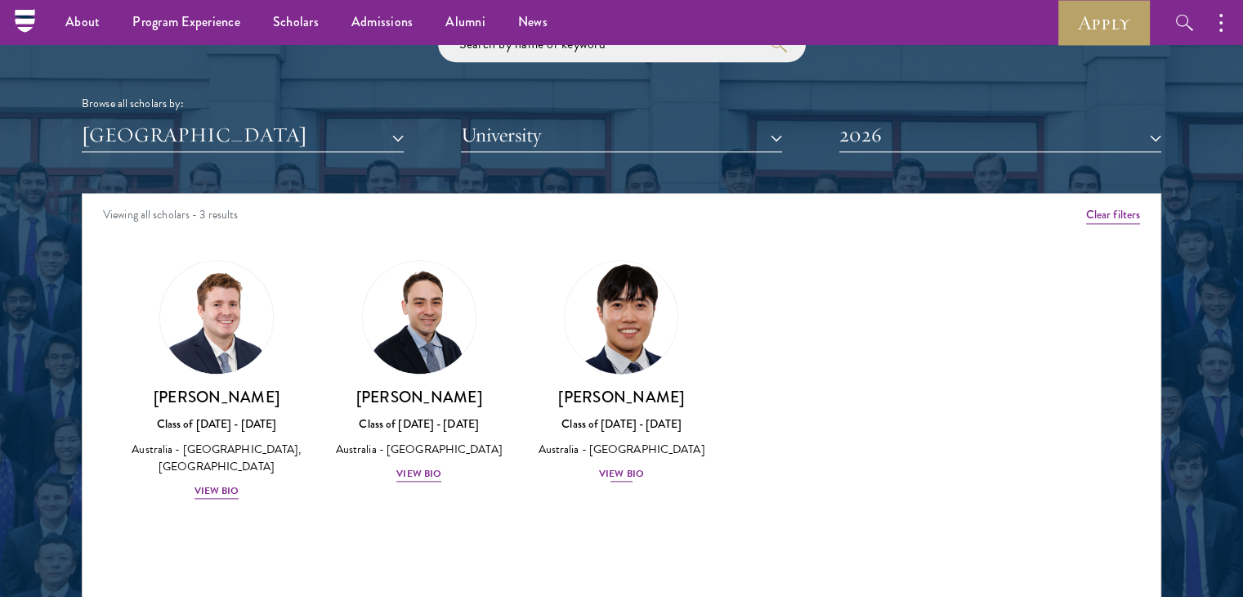
scroll to position [1976, 0]
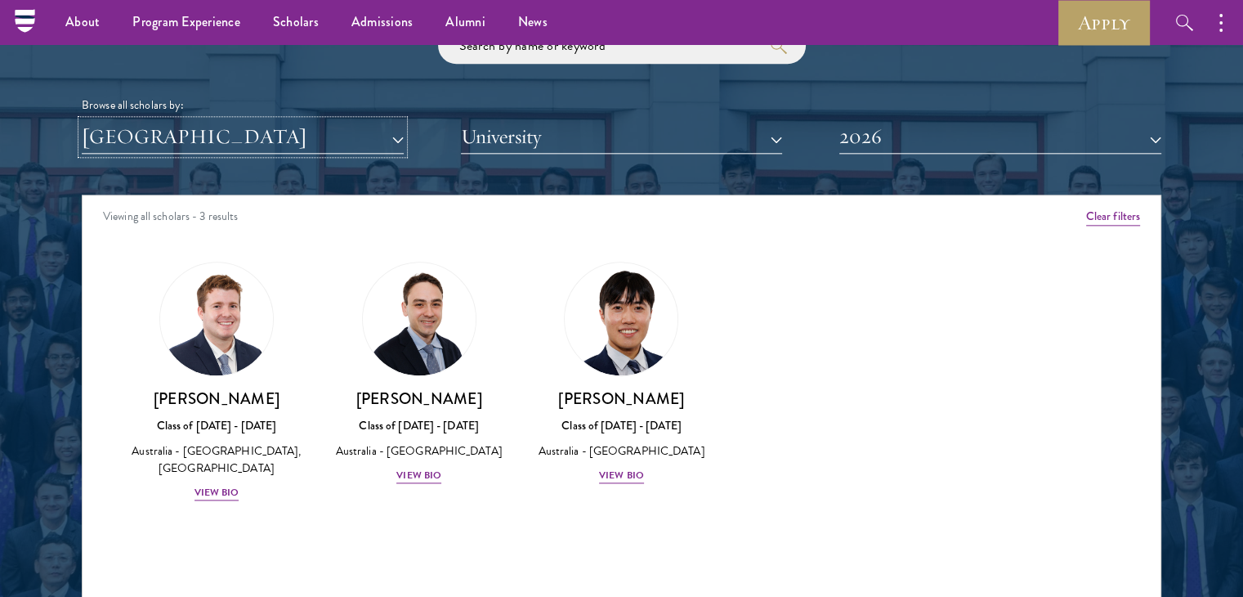
click at [359, 128] on button "[GEOGRAPHIC_DATA]" at bounding box center [243, 137] width 322 height 34
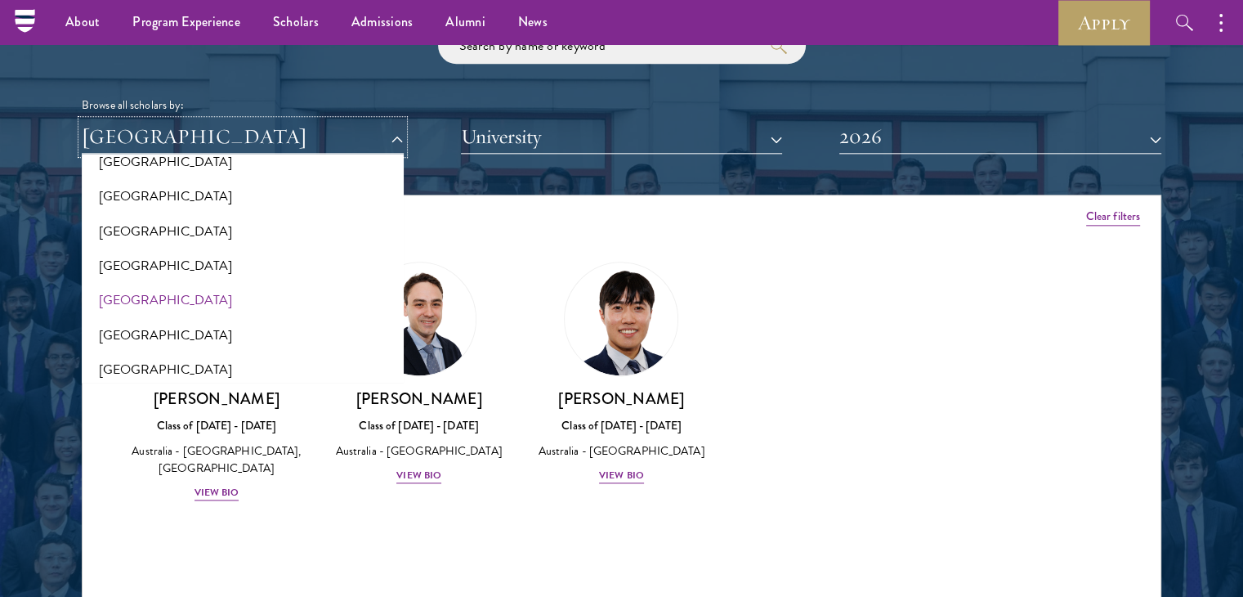
scroll to position [265, 0]
click at [146, 197] on button "[GEOGRAPHIC_DATA]" at bounding box center [243, 196] width 312 height 34
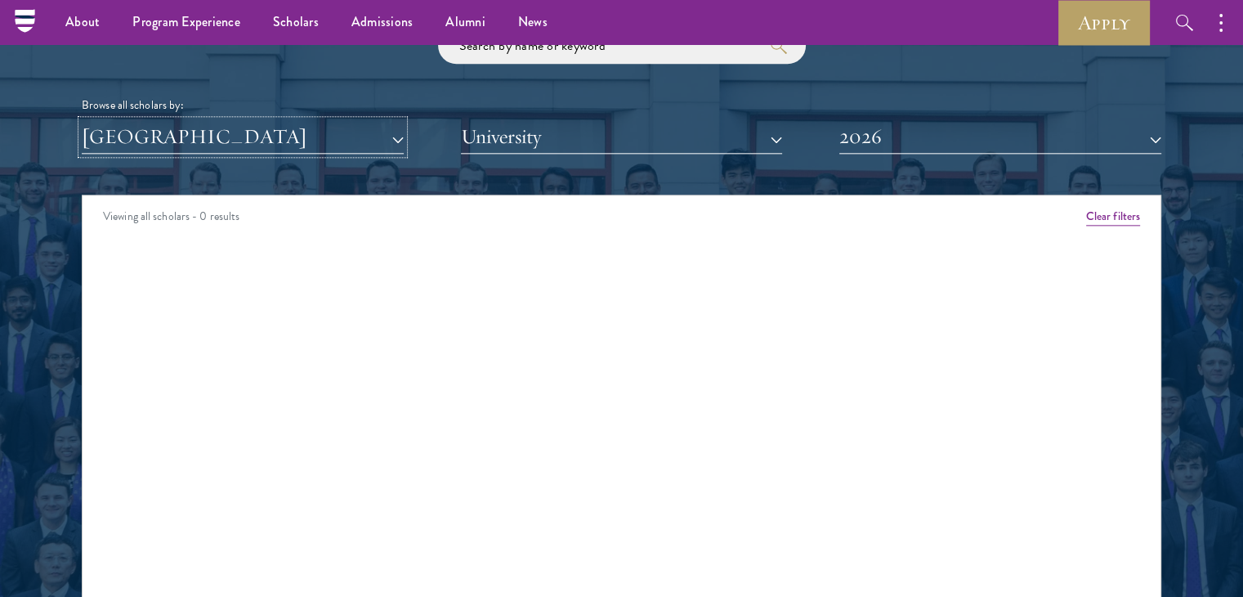
click at [181, 137] on button "[GEOGRAPHIC_DATA]" at bounding box center [243, 137] width 322 height 34
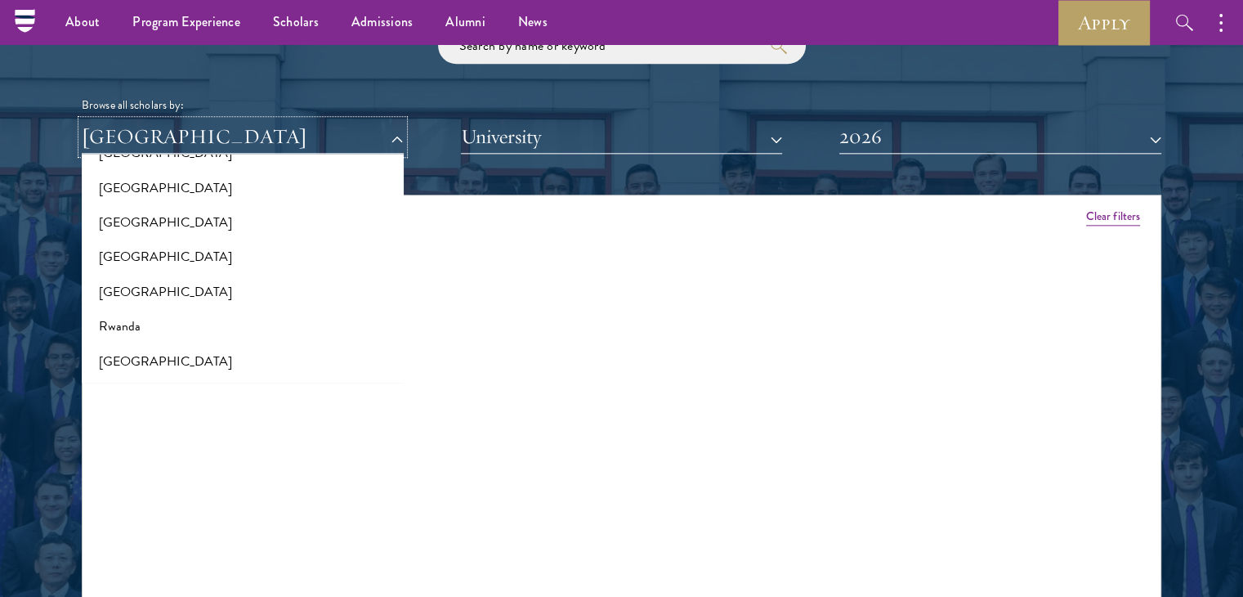
scroll to position [2545, 0]
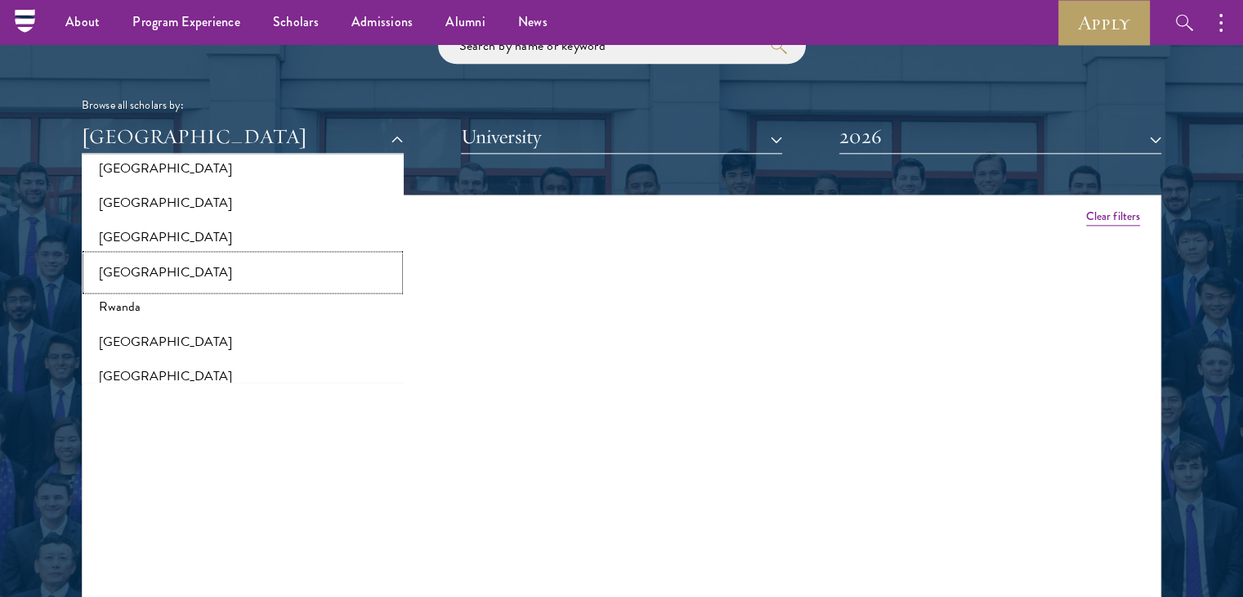
drag, startPoint x: 161, startPoint y: 325, endPoint x: 145, endPoint y: 271, distance: 56.4
click at [145, 271] on button "[GEOGRAPHIC_DATA]" at bounding box center [243, 272] width 312 height 34
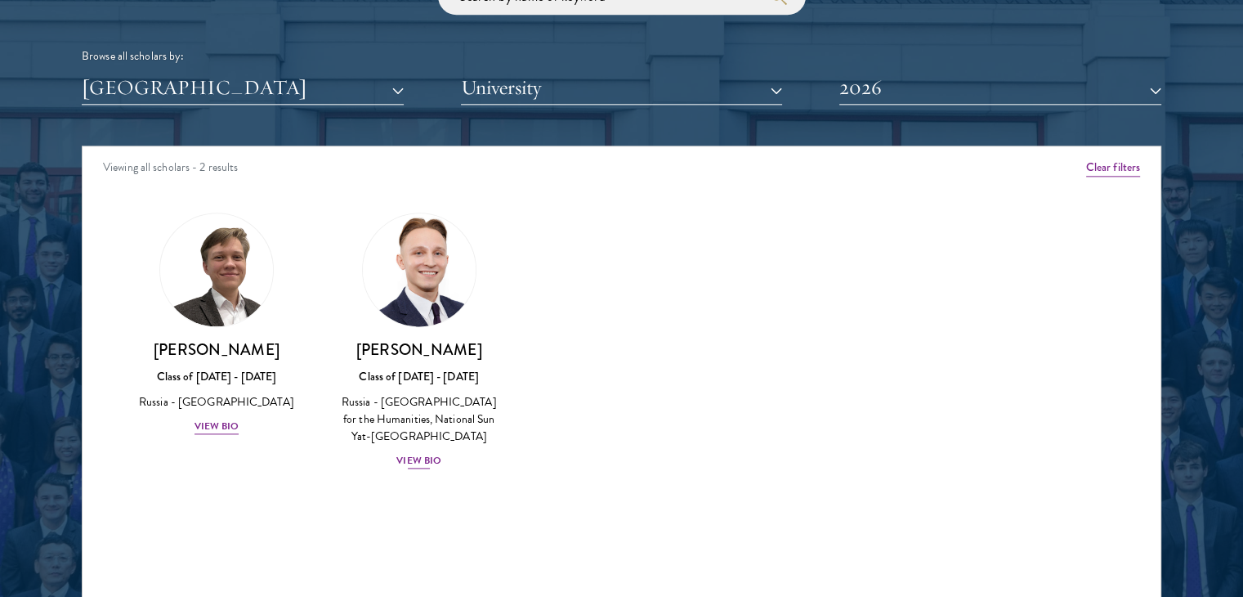
scroll to position [2033, 0]
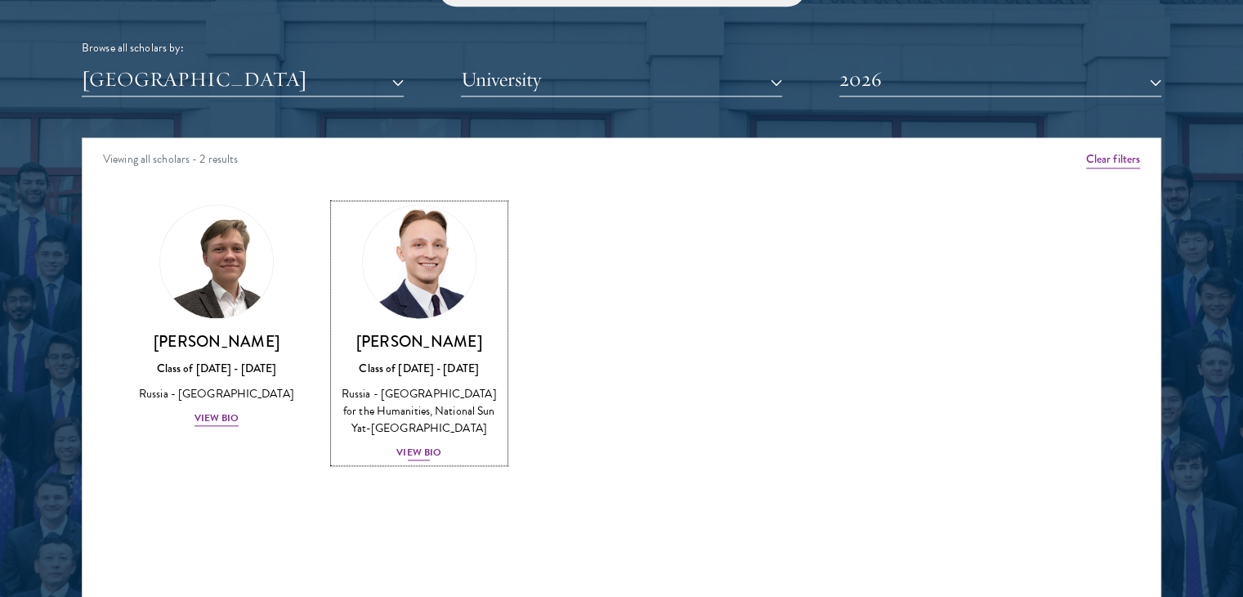
click at [422, 450] on div "View Bio" at bounding box center [418, 453] width 45 height 16
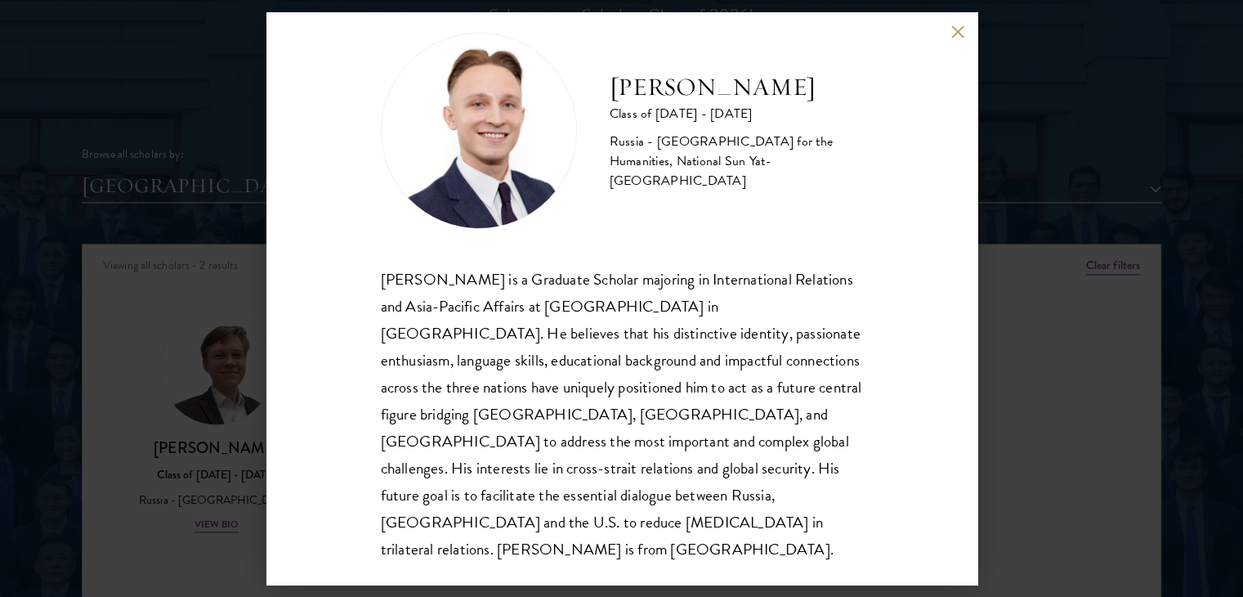
scroll to position [1982, 0]
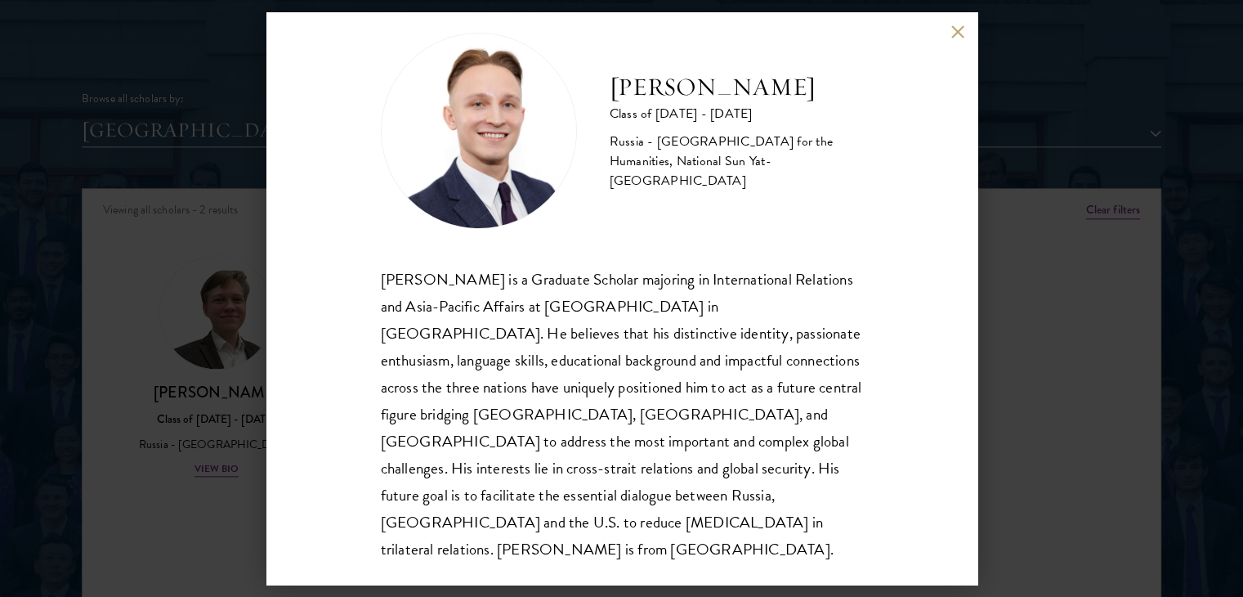
click at [956, 32] on button at bounding box center [958, 32] width 14 height 14
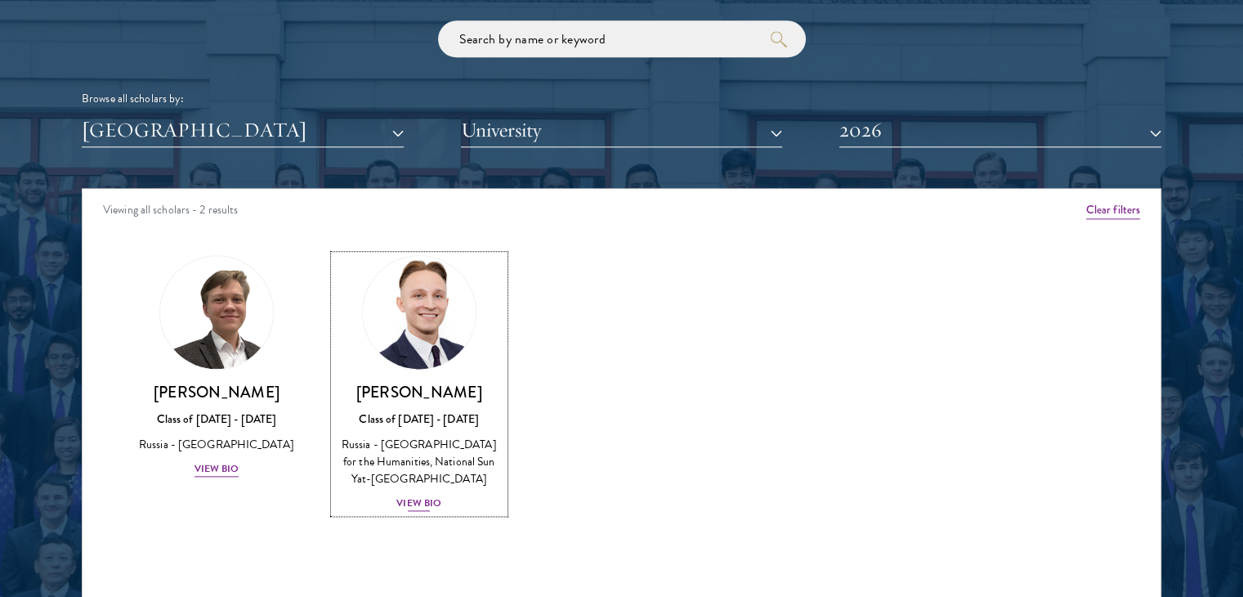
click at [428, 500] on div "View Bio" at bounding box center [418, 503] width 45 height 16
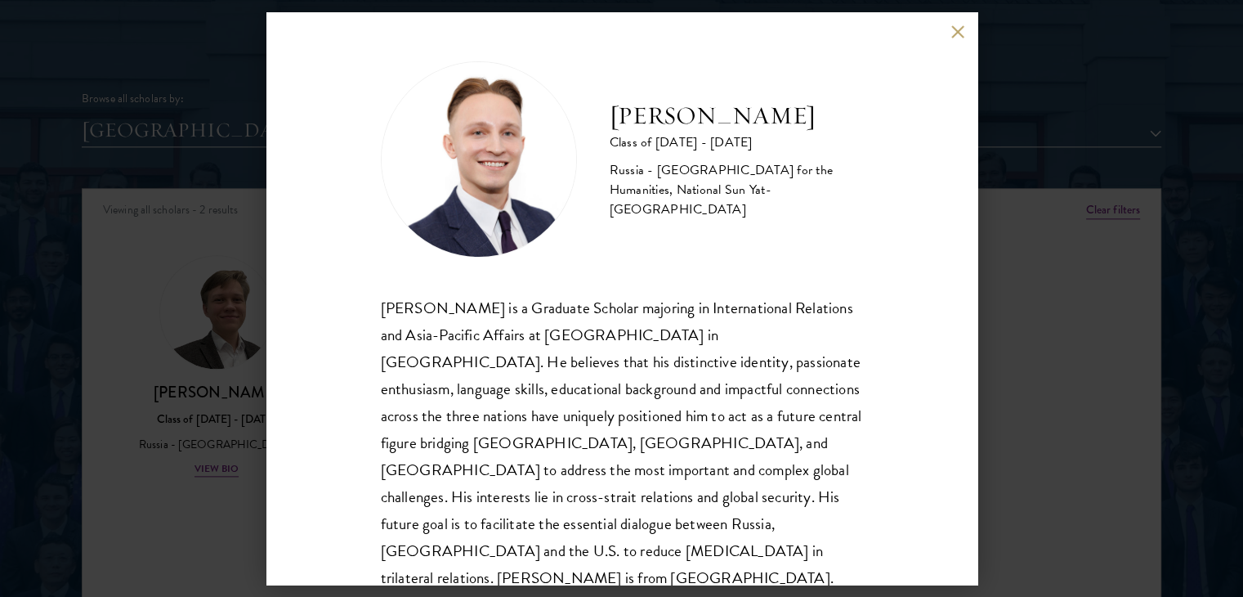
scroll to position [29, 0]
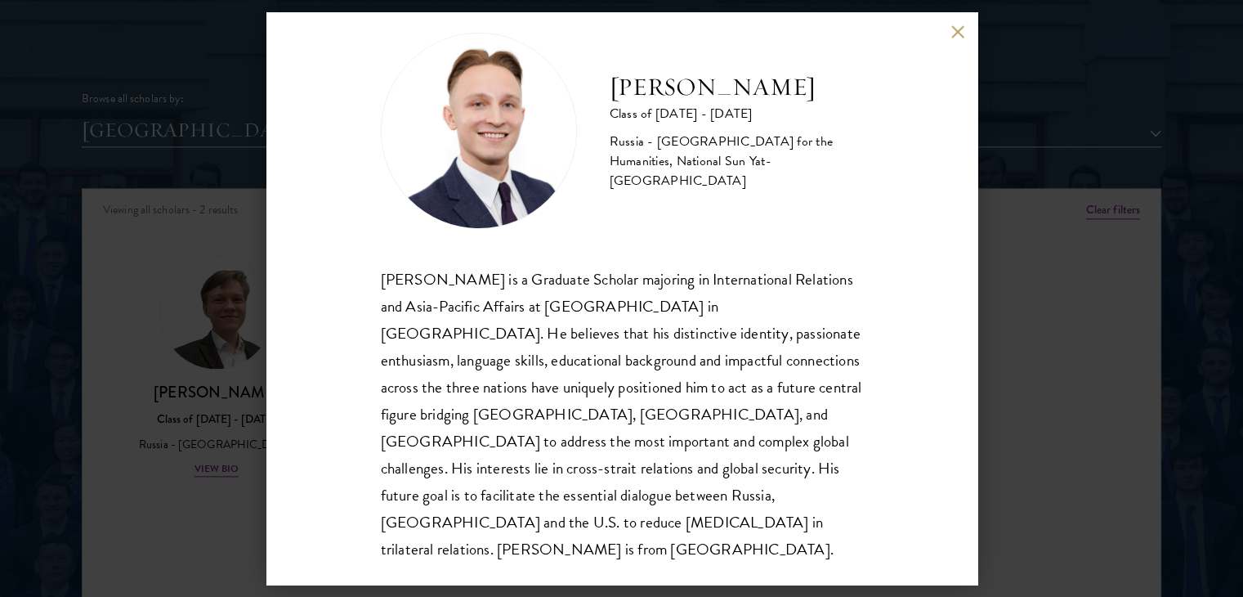
click at [929, 388] on div "[PERSON_NAME] Class of [DATE] - [DATE] [GEOGRAPHIC_DATA] - [GEOGRAPHIC_DATA] fo…" at bounding box center [621, 298] width 711 height 572
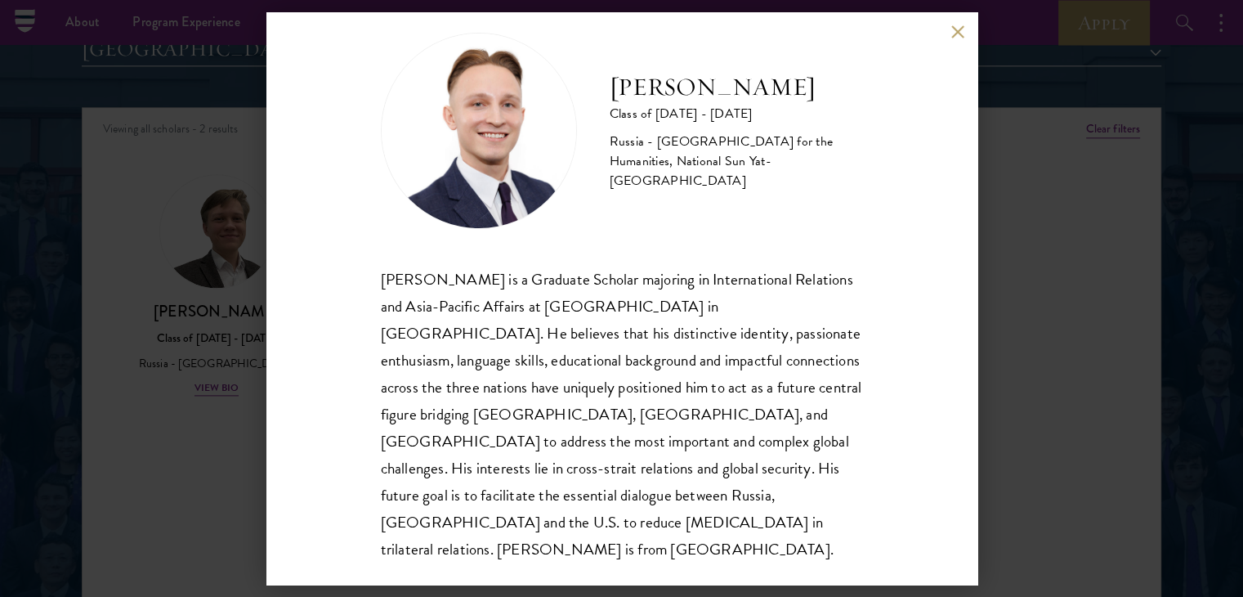
scroll to position [2063, 0]
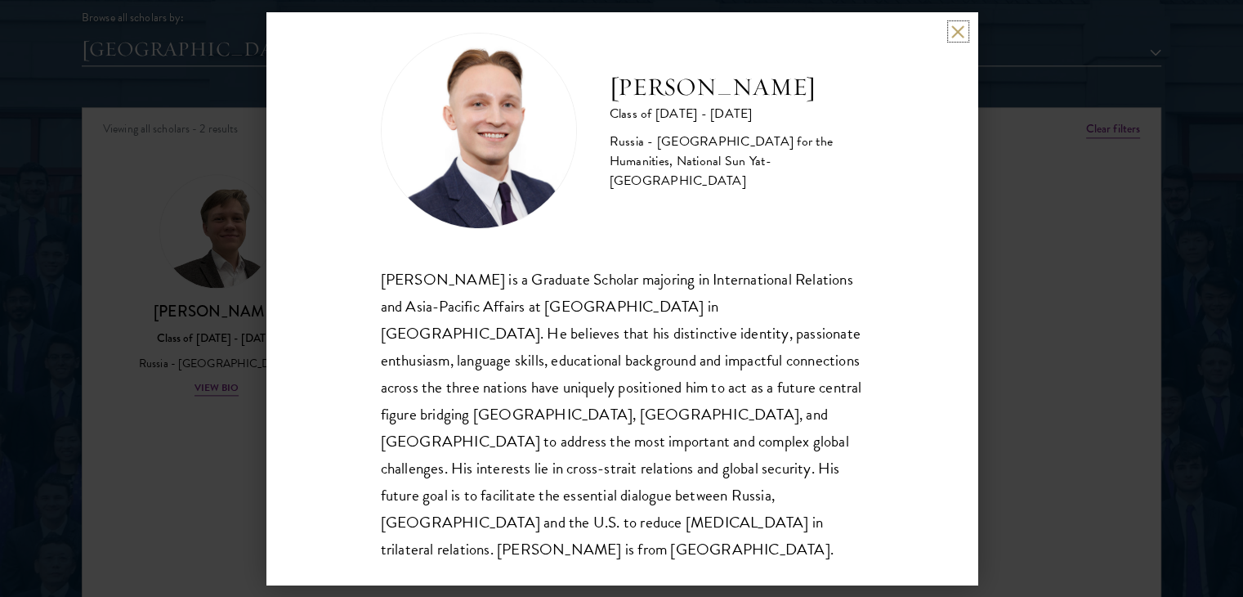
click at [955, 32] on button at bounding box center [958, 32] width 14 height 14
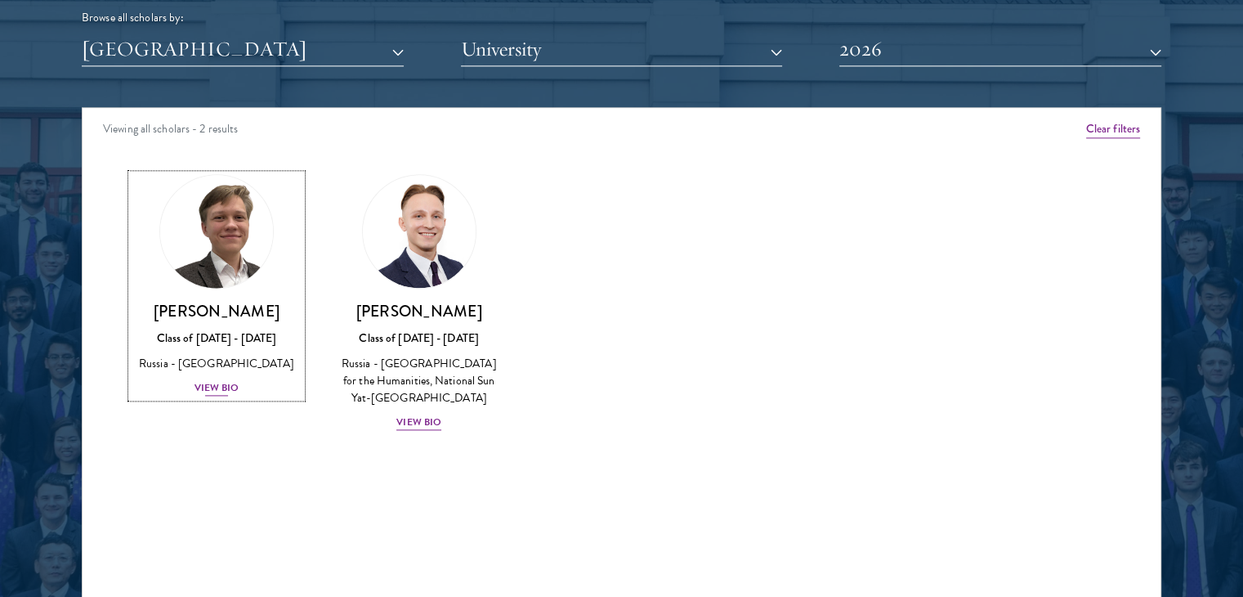
click at [206, 396] on div "View Bio" at bounding box center [217, 388] width 45 height 16
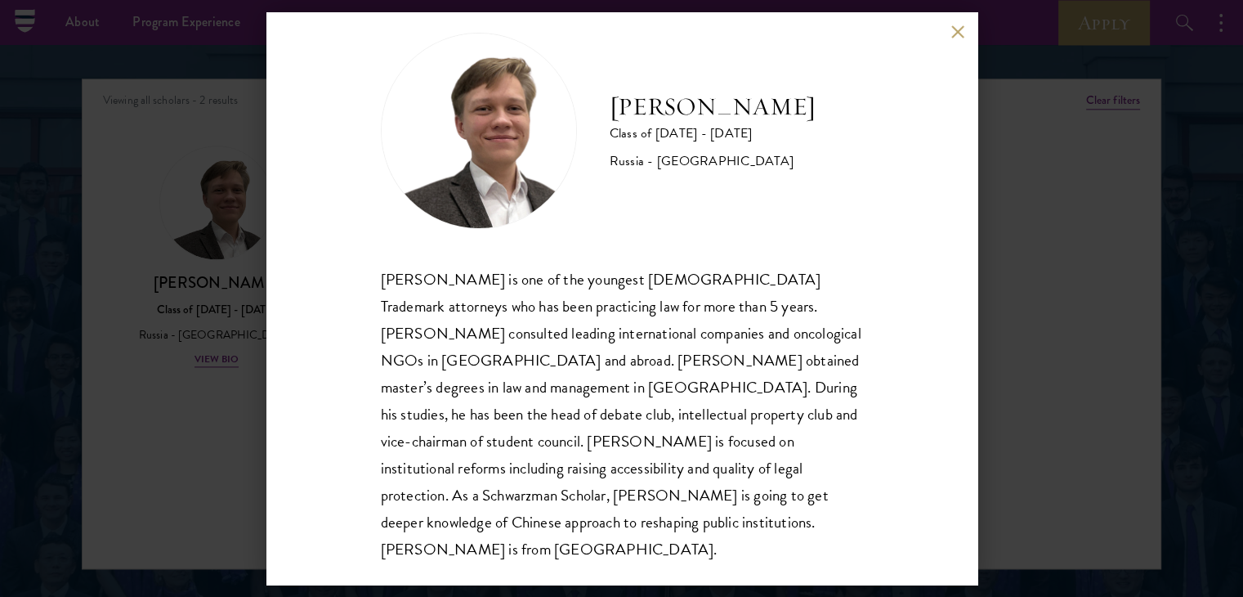
scroll to position [2083, 0]
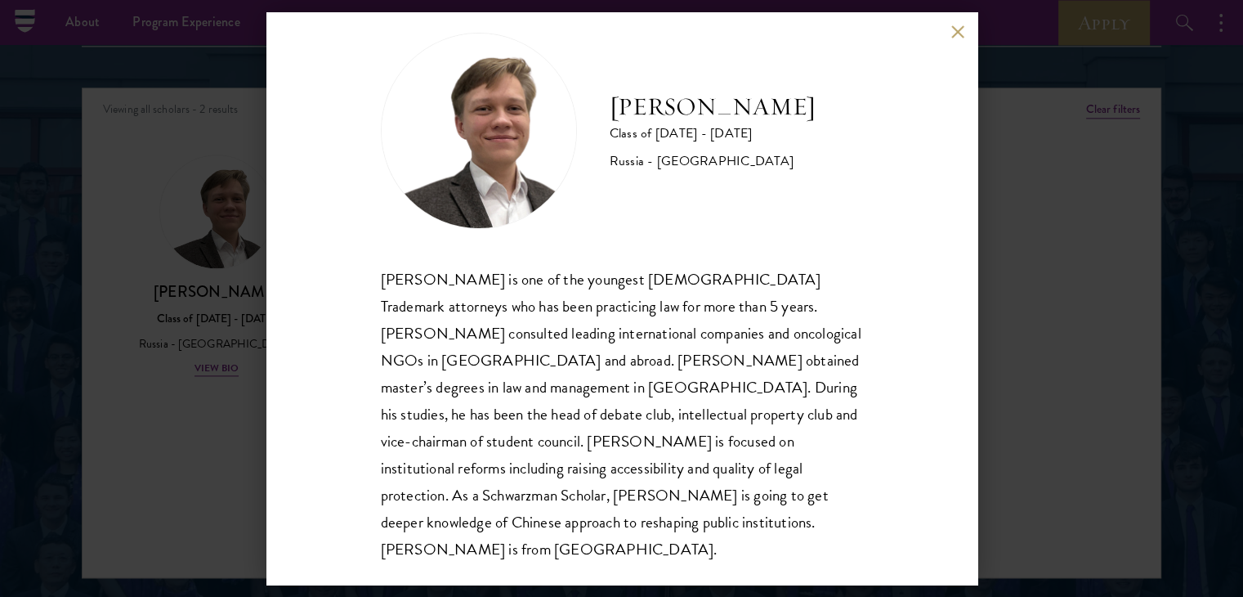
click at [958, 25] on button at bounding box center [958, 32] width 14 height 14
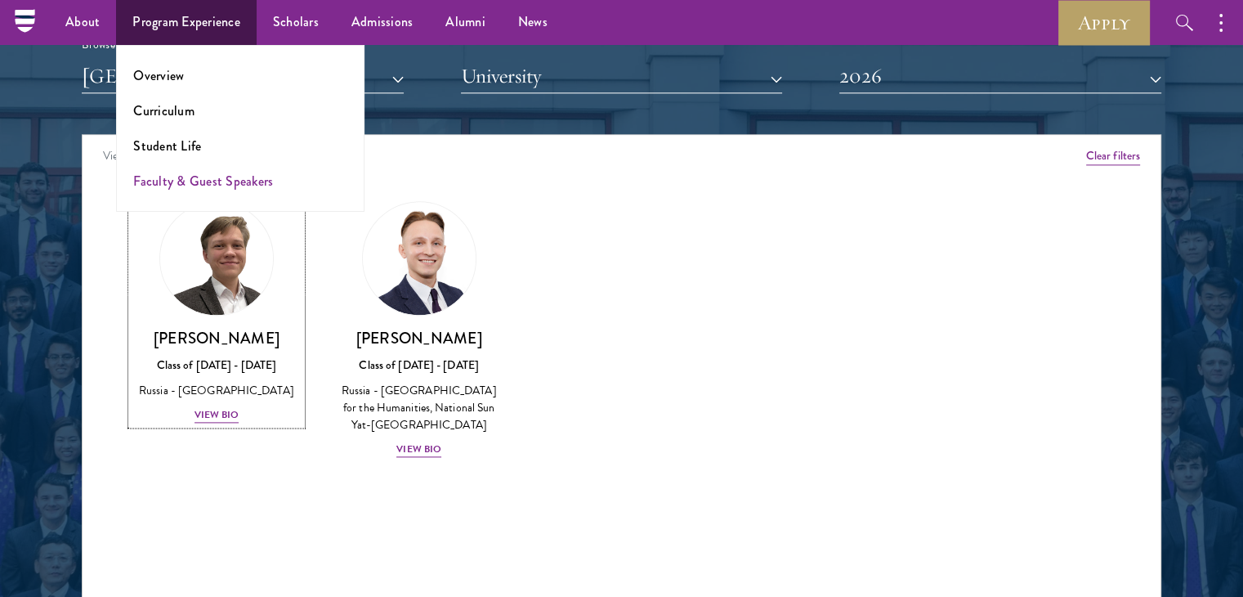
scroll to position [2035, 0]
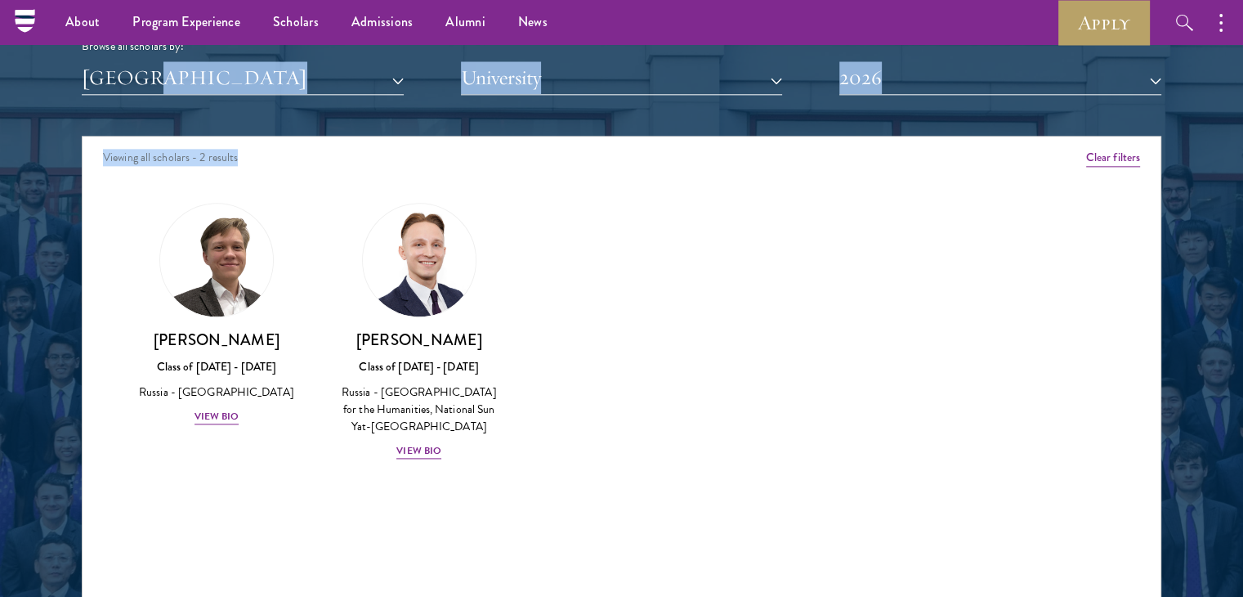
drag, startPoint x: 391, startPoint y: 128, endPoint x: 260, endPoint y: 60, distance: 147.3
click at [260, 60] on div "Scholar Directory Congratulations and welcome to the Schwarzman Scholars Class …" at bounding box center [622, 210] width 1080 height 831
click at [273, 109] on div "Scholar Directory Congratulations and welcome to the Schwarzman Scholars Class …" at bounding box center [622, 210] width 1080 height 831
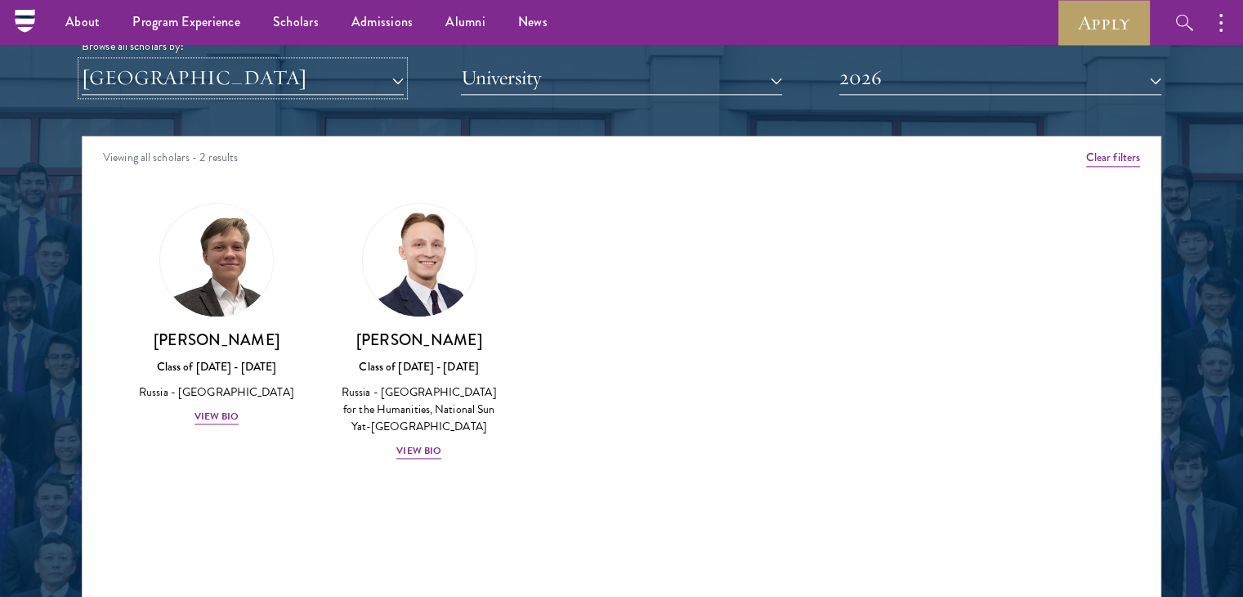
click at [256, 79] on button "[GEOGRAPHIC_DATA]" at bounding box center [243, 78] width 322 height 34
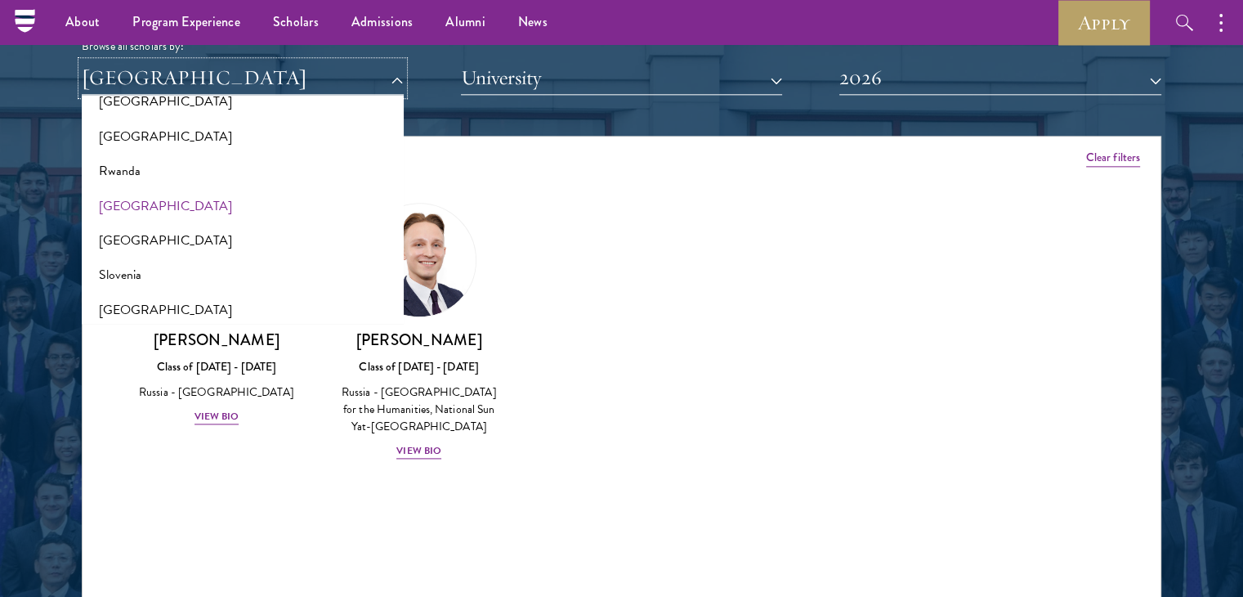
scroll to position [2623, 0]
click at [125, 240] on button "[GEOGRAPHIC_DATA]" at bounding box center [243, 239] width 312 height 34
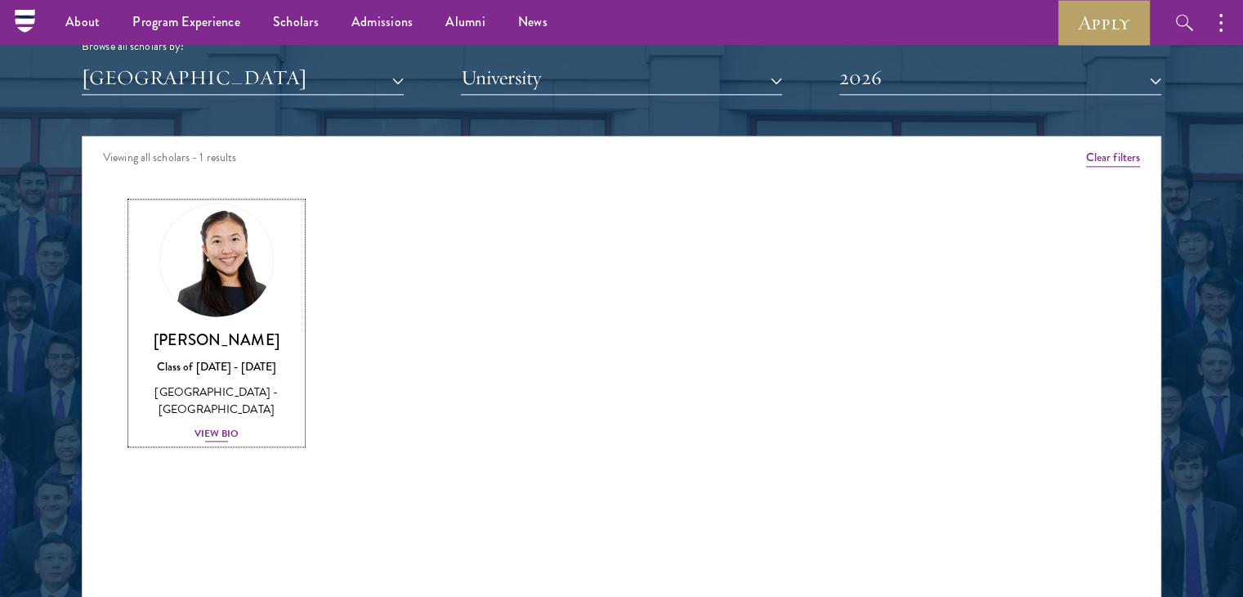
click at [221, 428] on div "View Bio" at bounding box center [217, 434] width 45 height 16
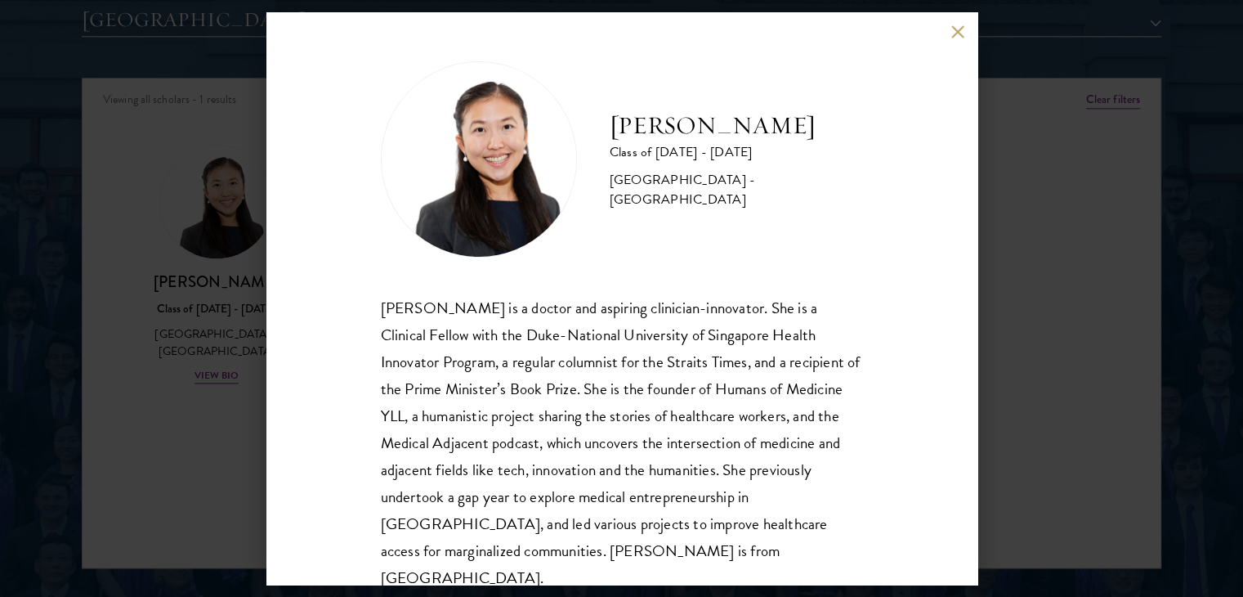
click at [956, 32] on button at bounding box center [958, 32] width 14 height 14
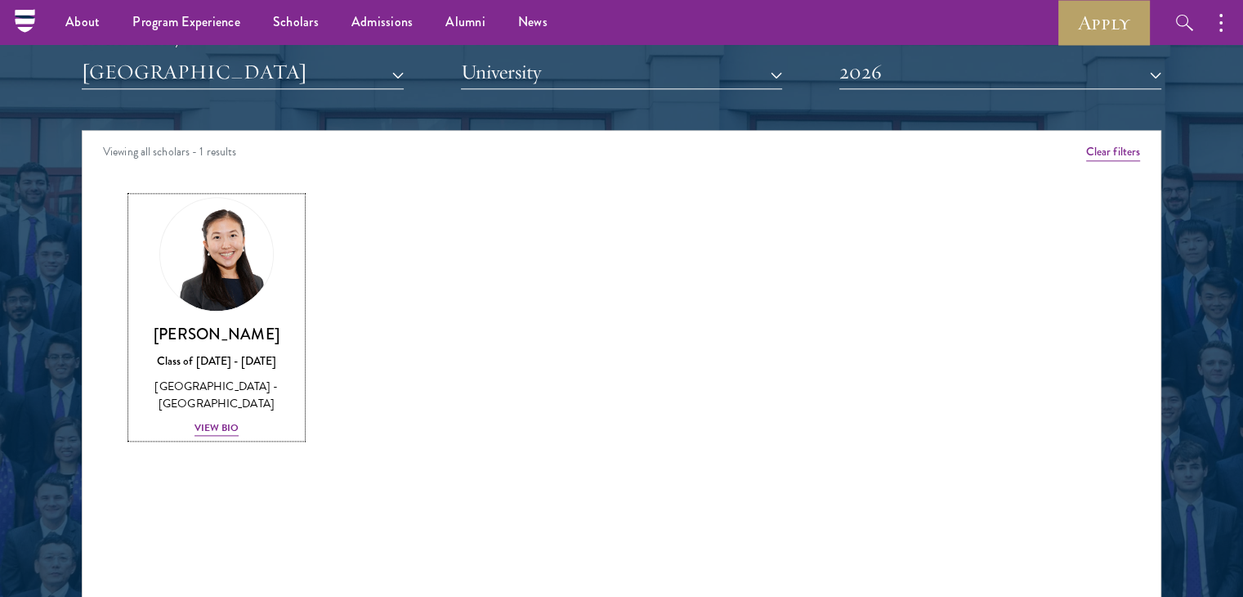
scroll to position [2035, 0]
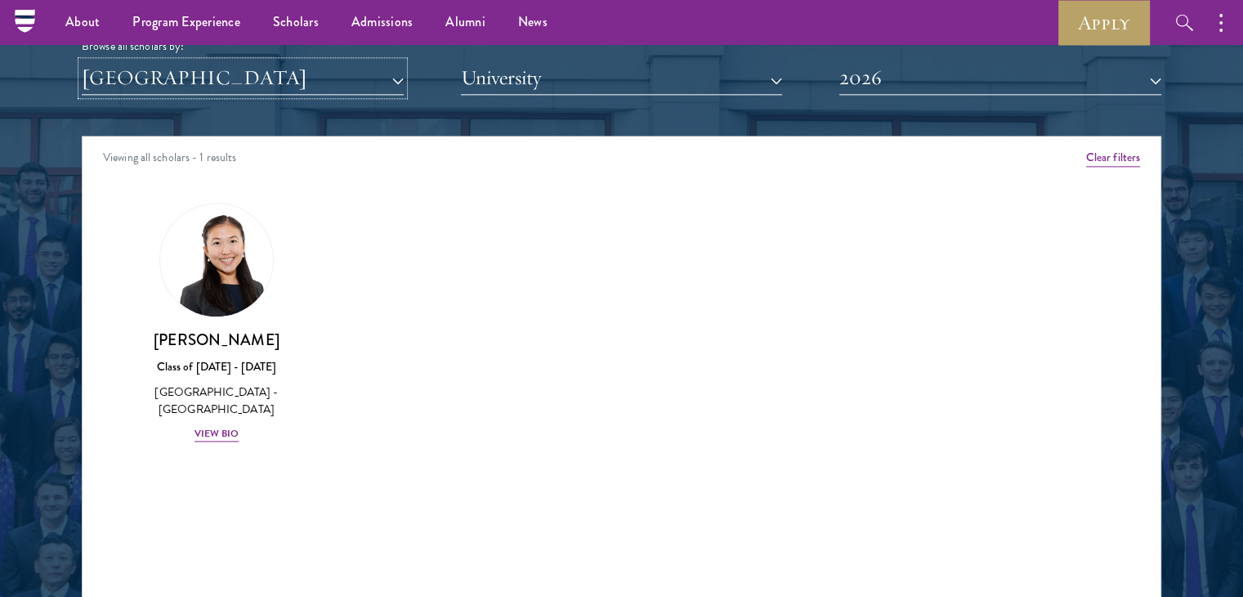
click at [291, 74] on button "[GEOGRAPHIC_DATA]" at bounding box center [243, 78] width 322 height 34
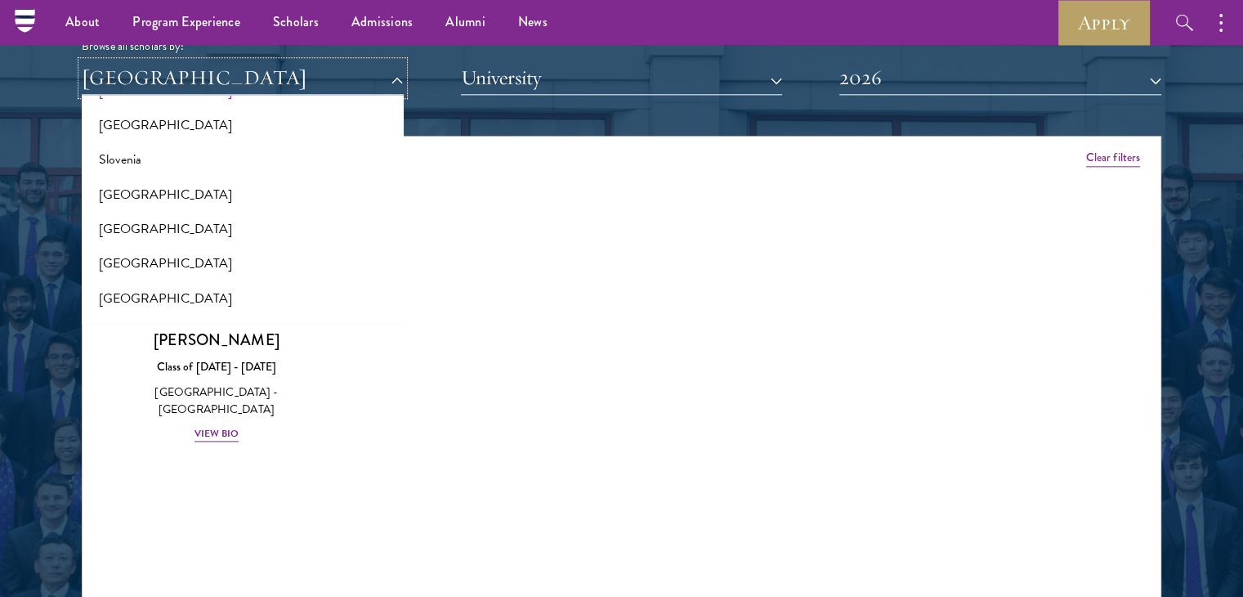
scroll to position [2830, 0]
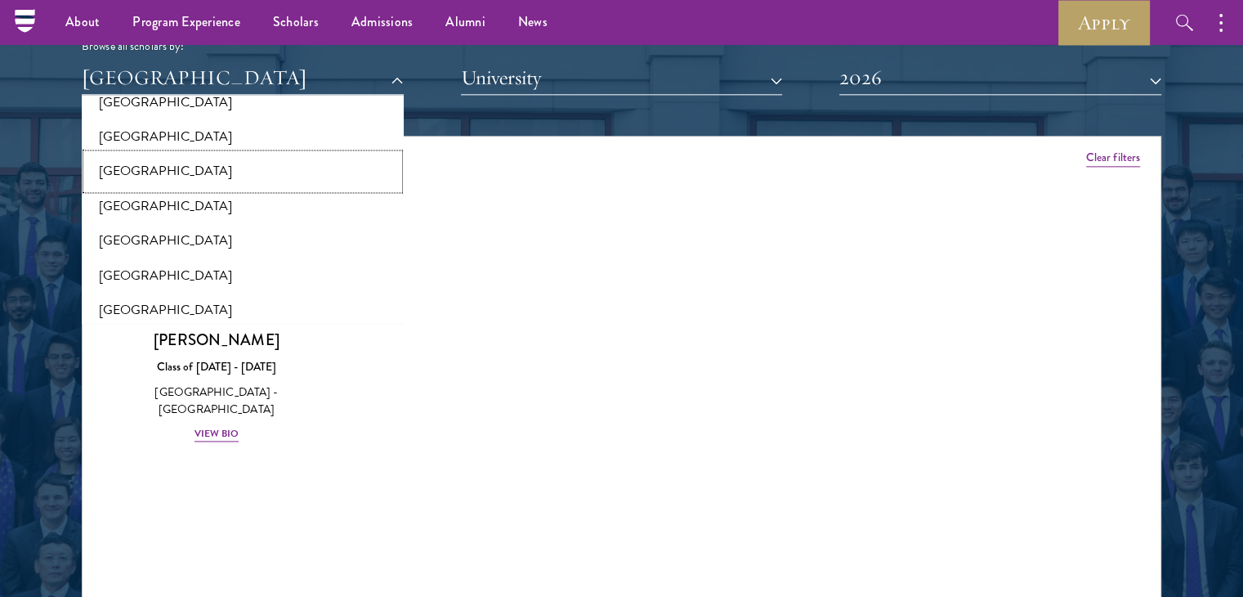
click at [146, 159] on button "[GEOGRAPHIC_DATA]" at bounding box center [243, 171] width 312 height 34
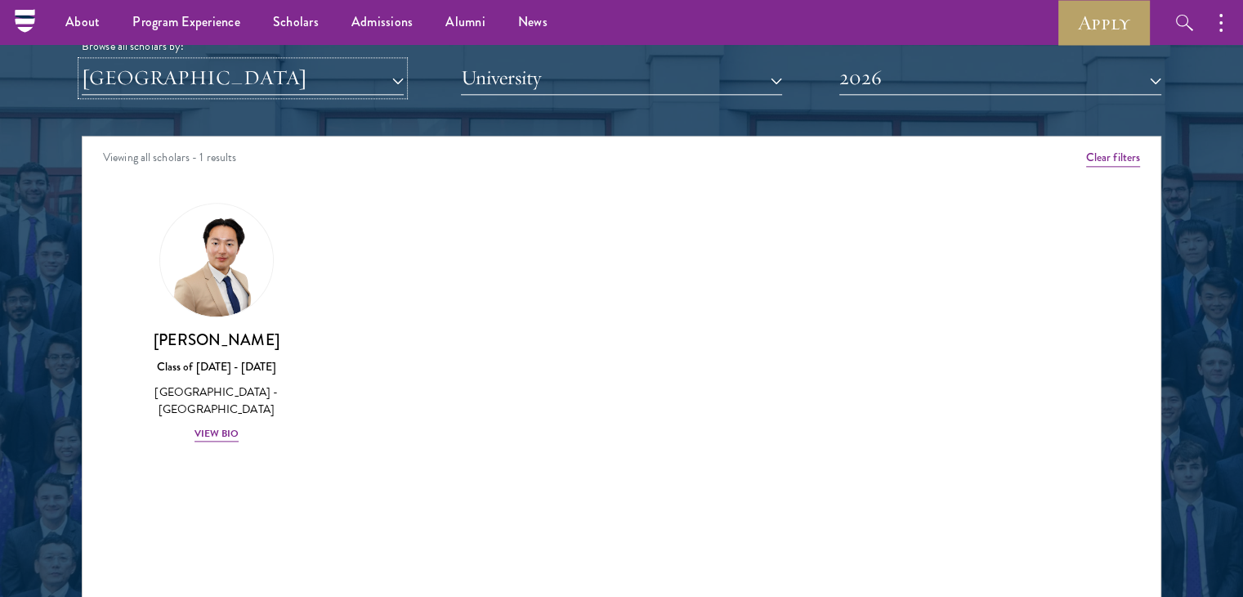
click at [226, 76] on button "[GEOGRAPHIC_DATA]" at bounding box center [243, 78] width 322 height 34
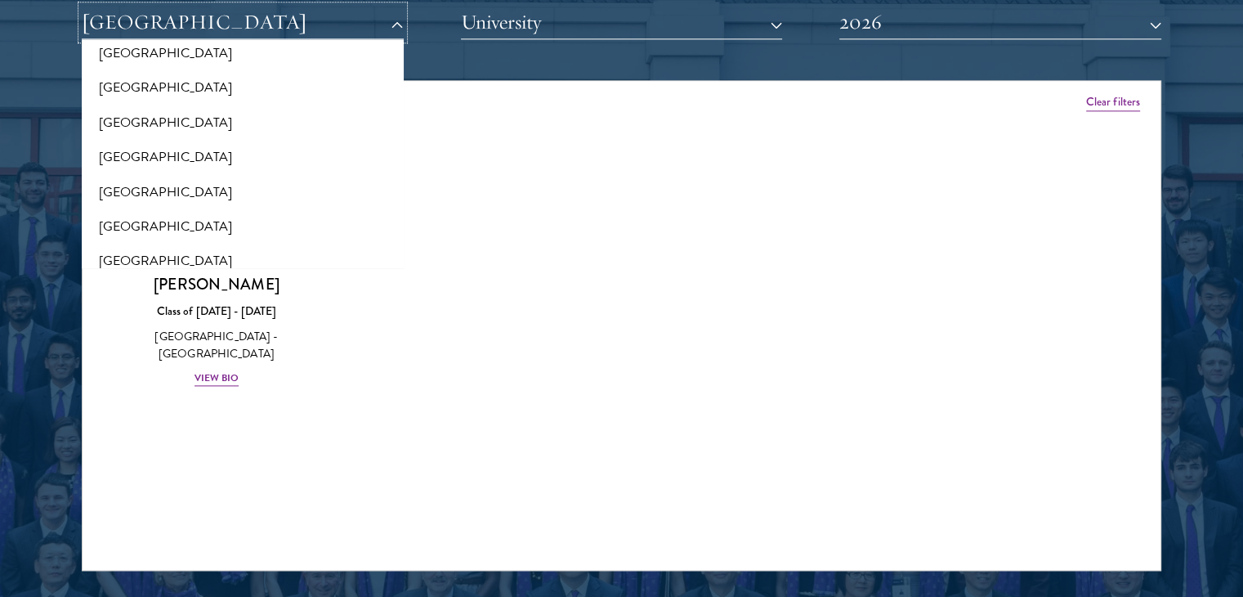
scroll to position [2267, 0]
click at [128, 181] on button "[GEOGRAPHIC_DATA]" at bounding box center [243, 194] width 312 height 34
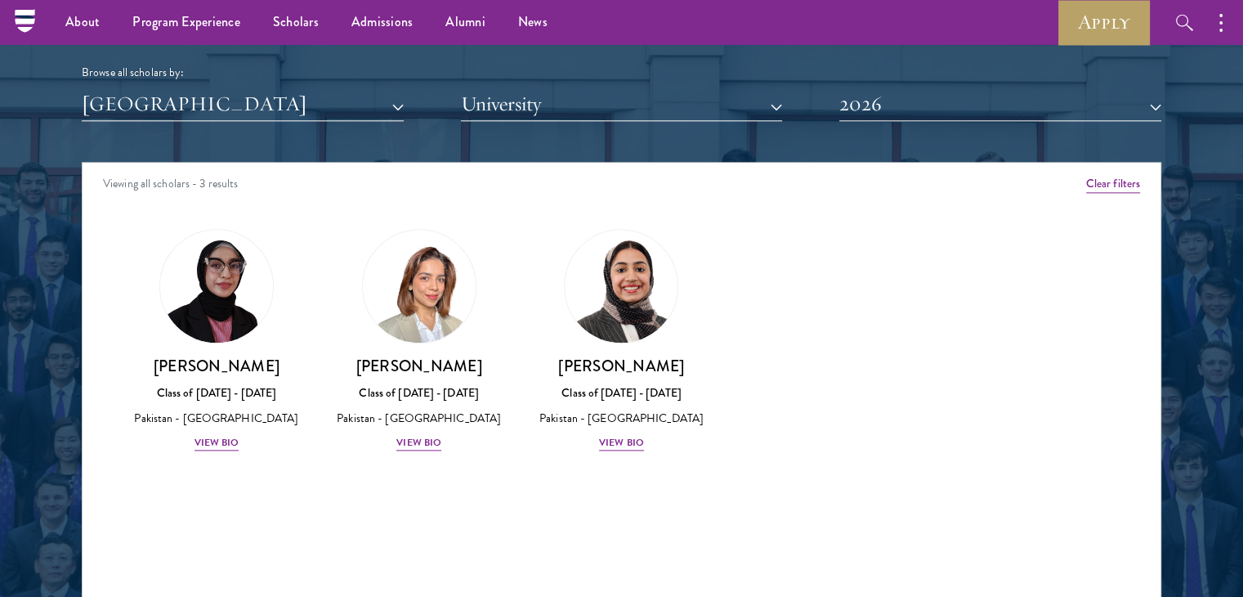
scroll to position [2004, 0]
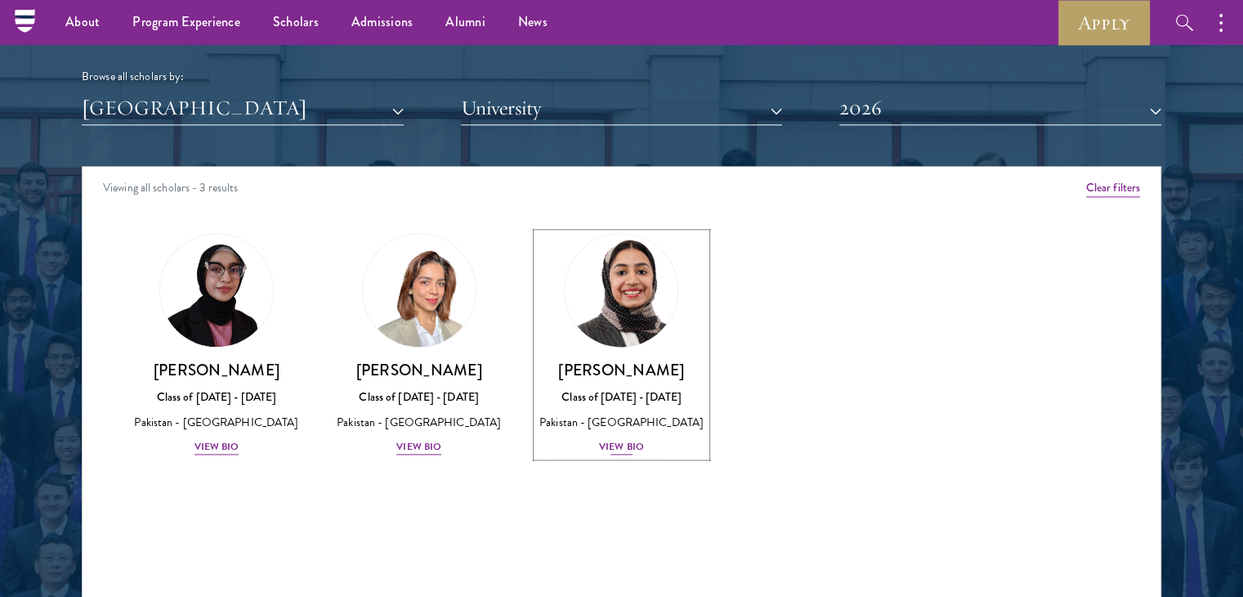
click at [621, 434] on div "[PERSON_NAME] Class of [DATE] - [DATE] [GEOGRAPHIC_DATA] - [GEOGRAPHIC_DATA] Vi…" at bounding box center [622, 408] width 170 height 96
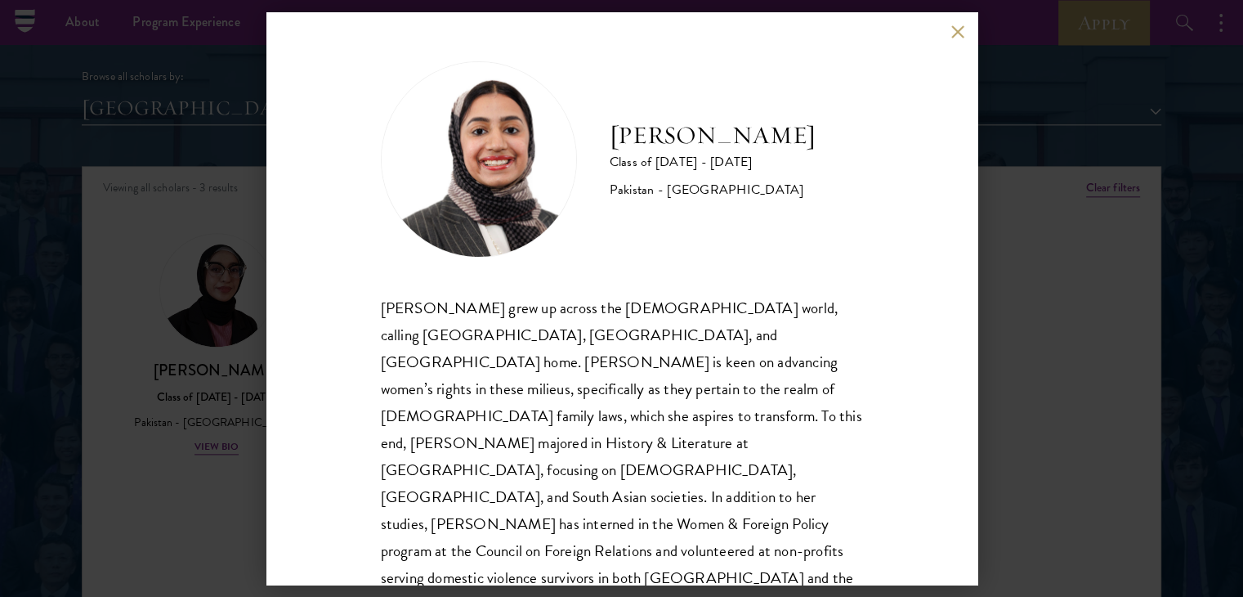
click at [208, 537] on div "[PERSON_NAME] Class of [DATE] - [DATE] [GEOGRAPHIC_DATA] - [GEOGRAPHIC_DATA] [P…" at bounding box center [621, 298] width 1243 height 597
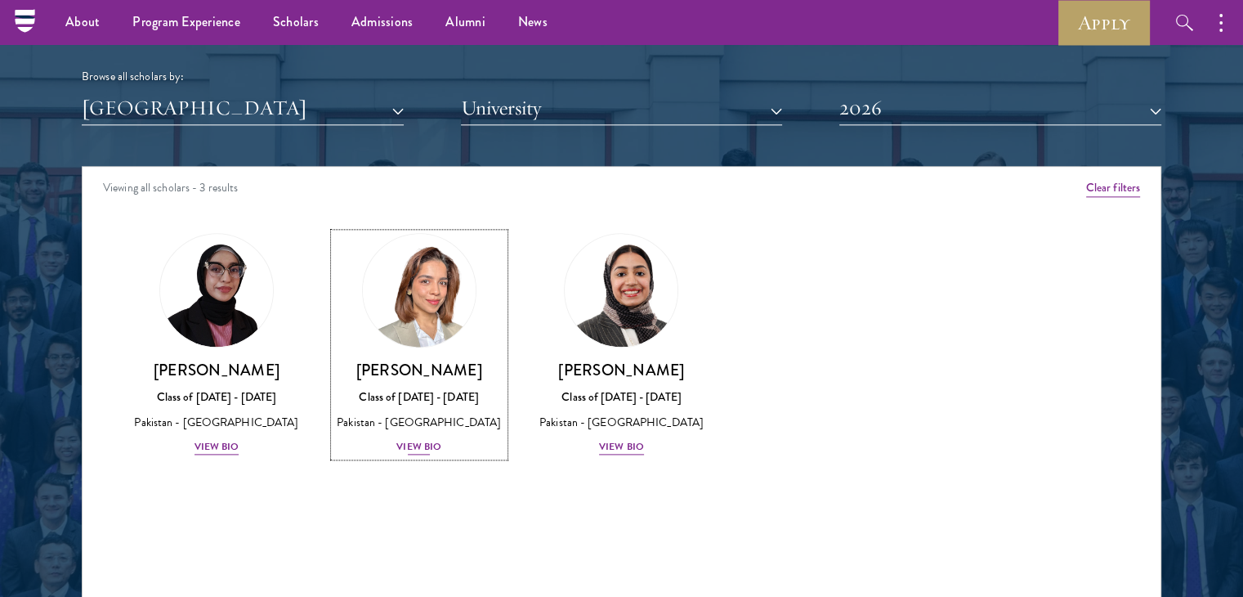
click at [414, 454] on div "View Bio" at bounding box center [418, 447] width 45 height 16
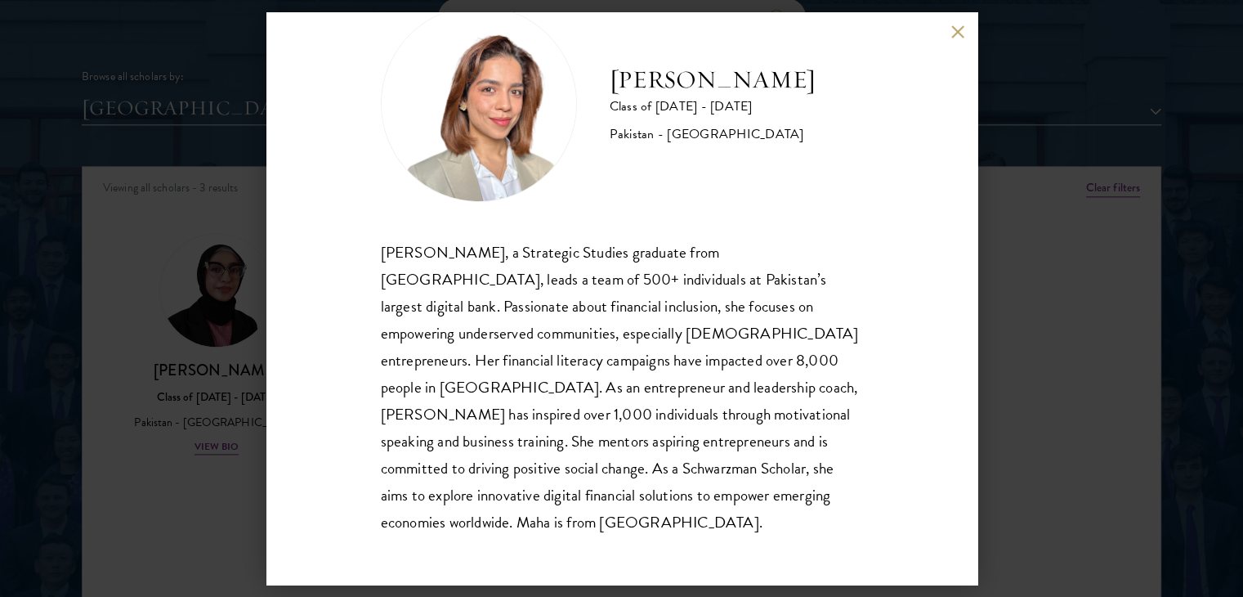
scroll to position [2047, 0]
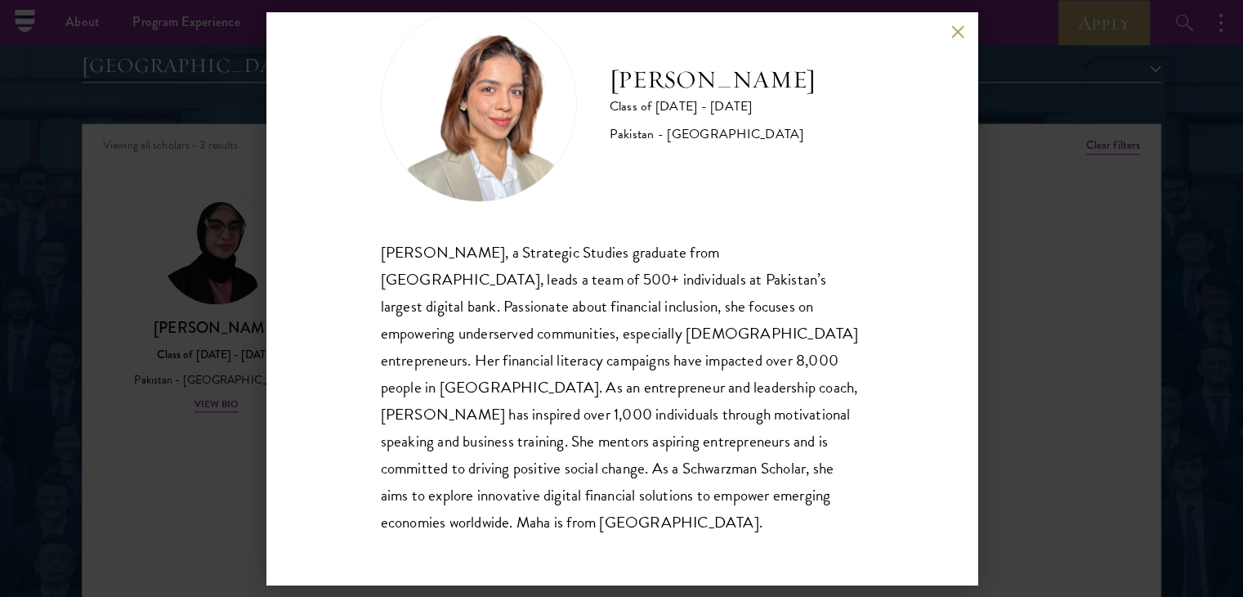
click at [960, 36] on button at bounding box center [958, 32] width 14 height 14
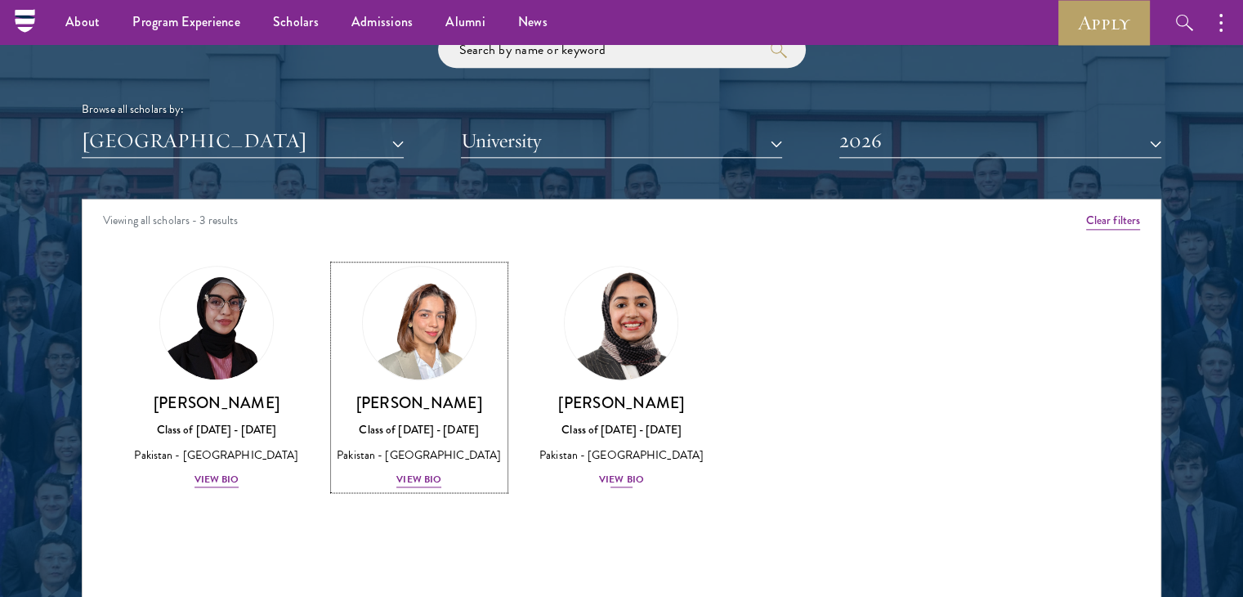
scroll to position [1968, 0]
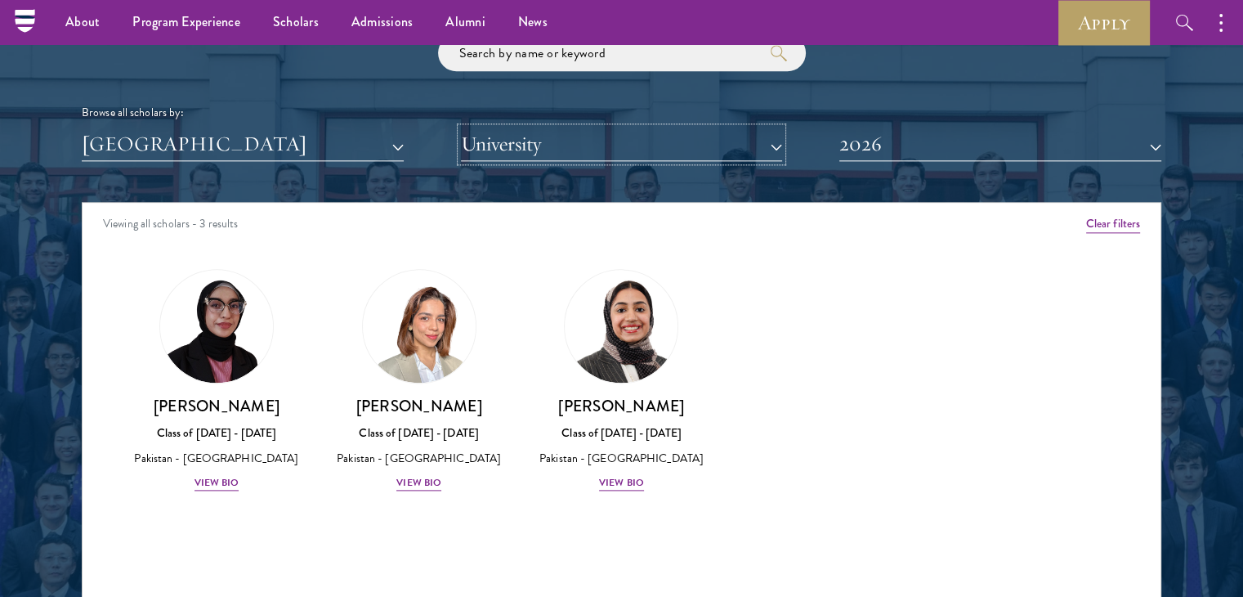
click at [571, 154] on button "University" at bounding box center [622, 145] width 322 height 34
click at [776, 140] on button "University" at bounding box center [622, 145] width 322 height 34
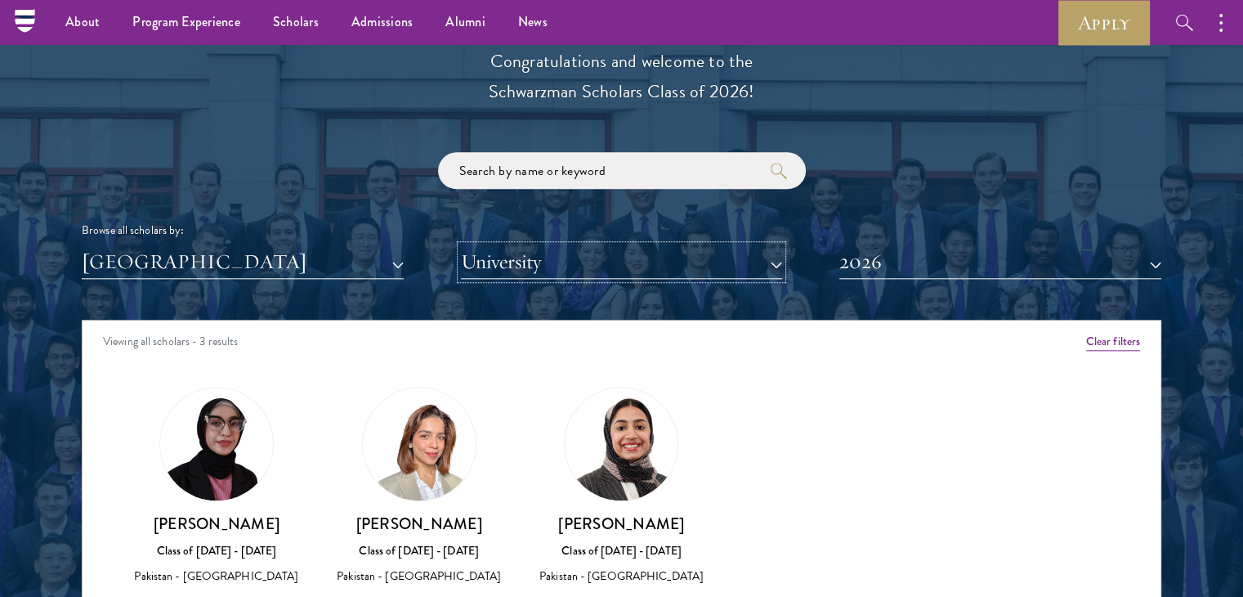
scroll to position [1850, 0]
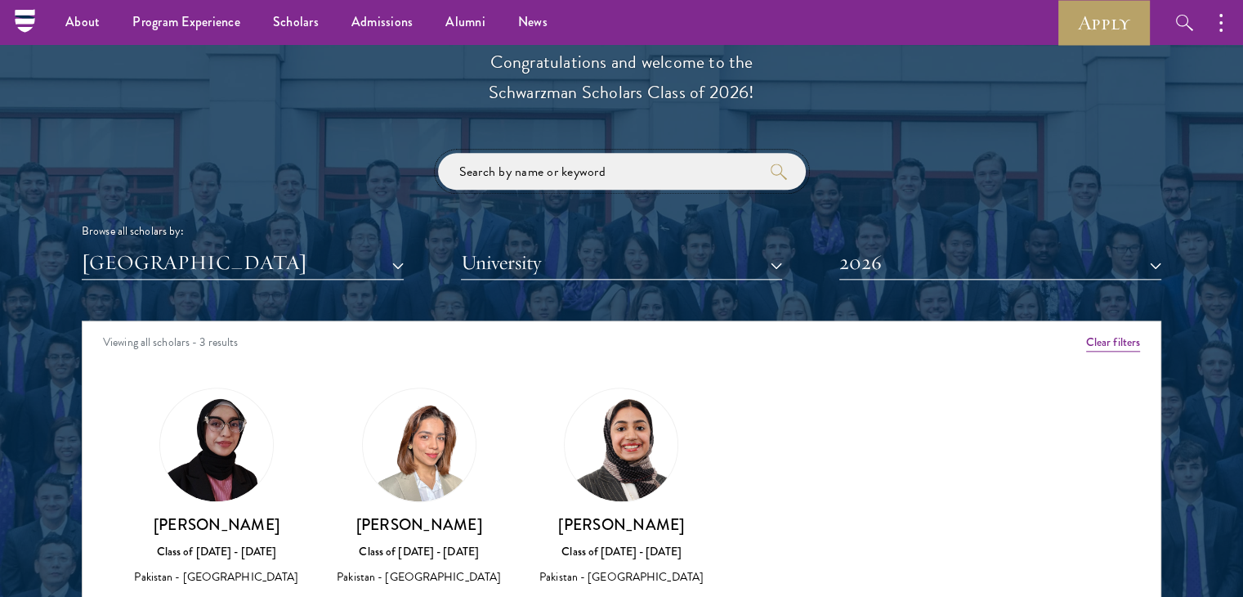
click at [624, 154] on input "search" at bounding box center [622, 171] width 368 height 37
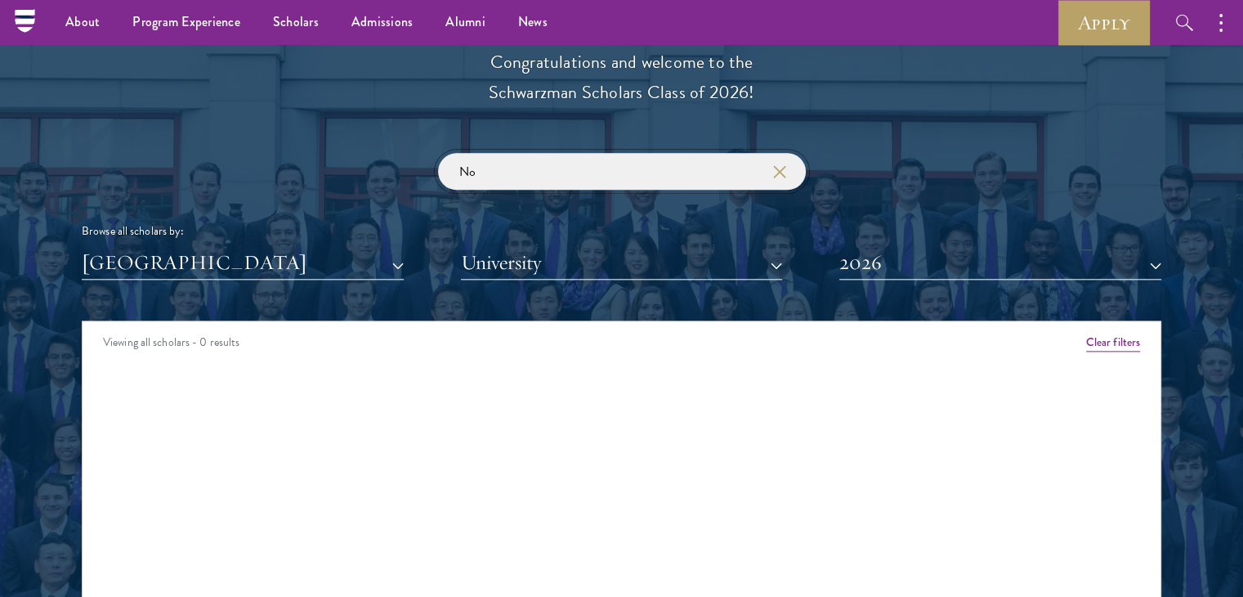
type input "N"
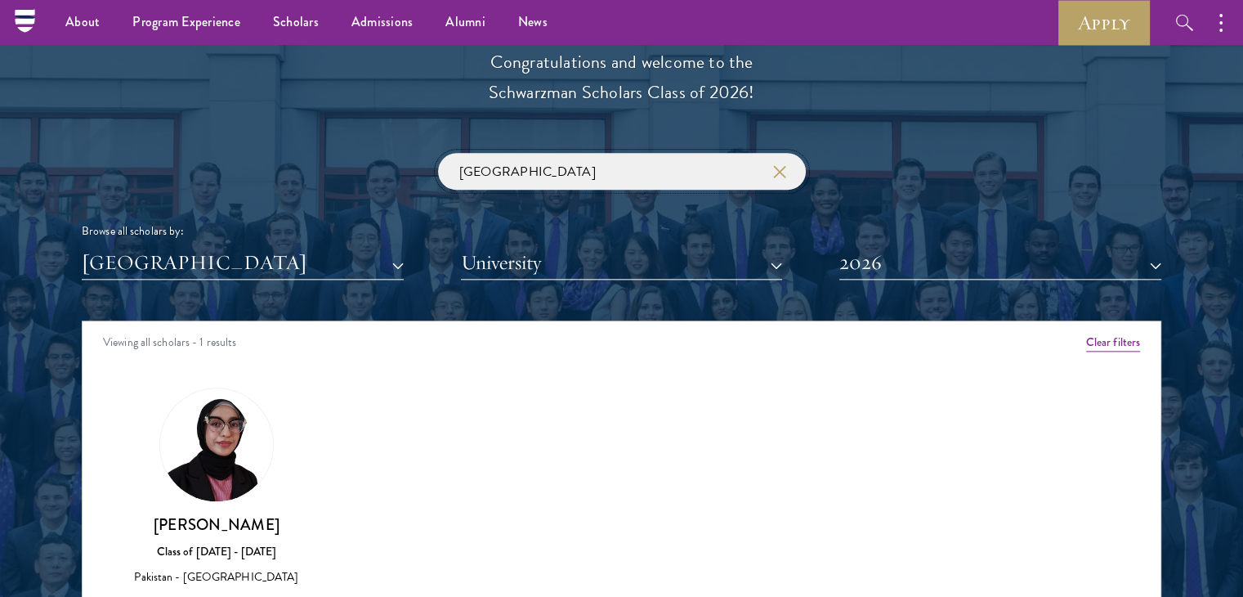
type input "[GEOGRAPHIC_DATA]"
click button "submit" at bounding box center [0, 0] width 0 height 0
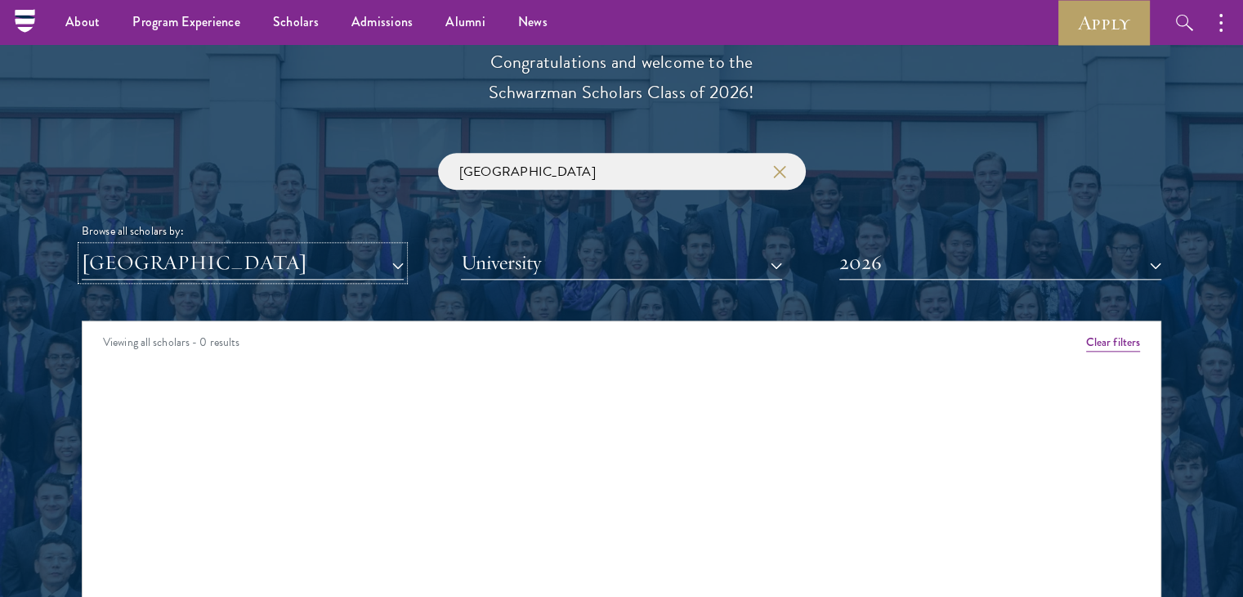
click at [384, 275] on button "[GEOGRAPHIC_DATA]" at bounding box center [243, 263] width 322 height 34
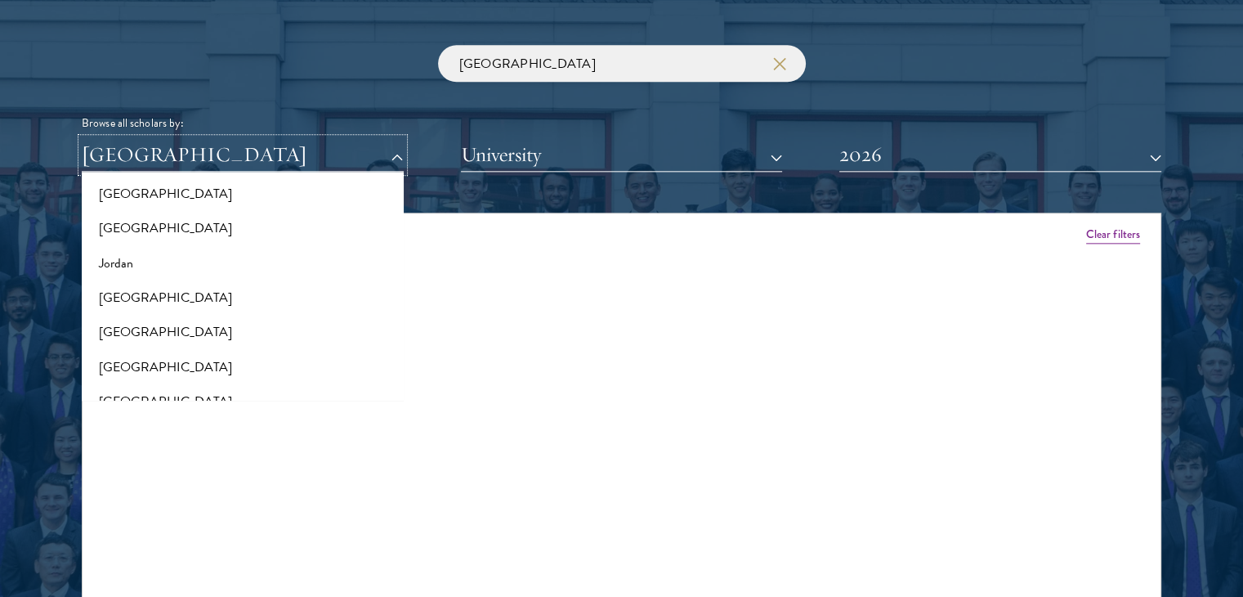
scroll to position [1367, 0]
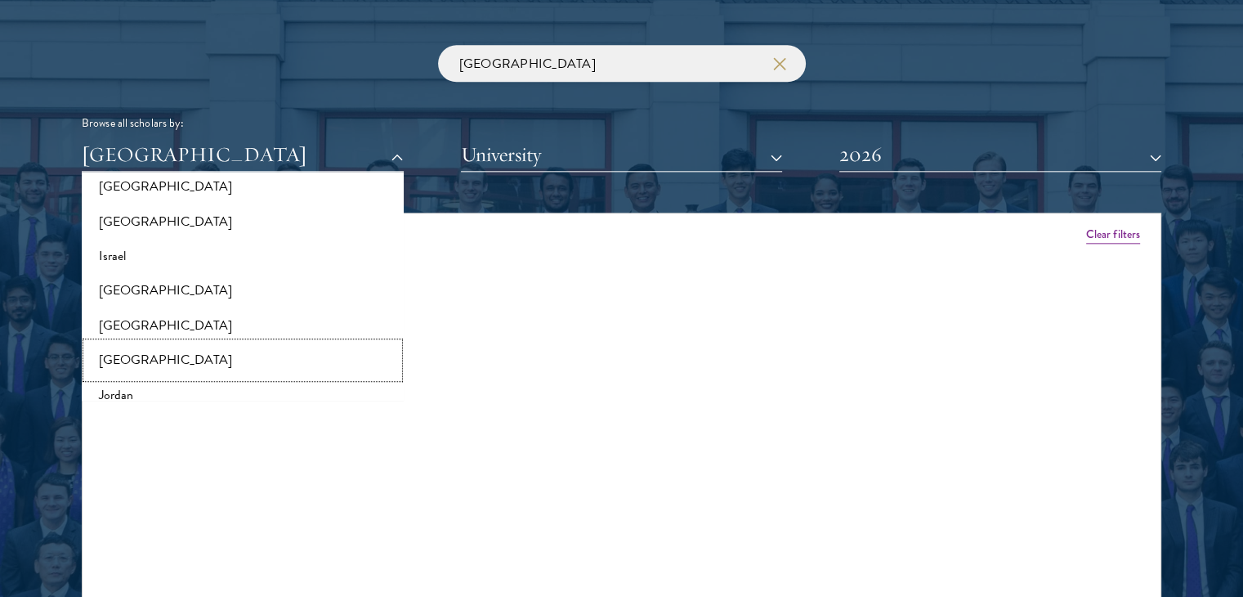
click at [148, 360] on button "[GEOGRAPHIC_DATA]" at bounding box center [243, 359] width 312 height 34
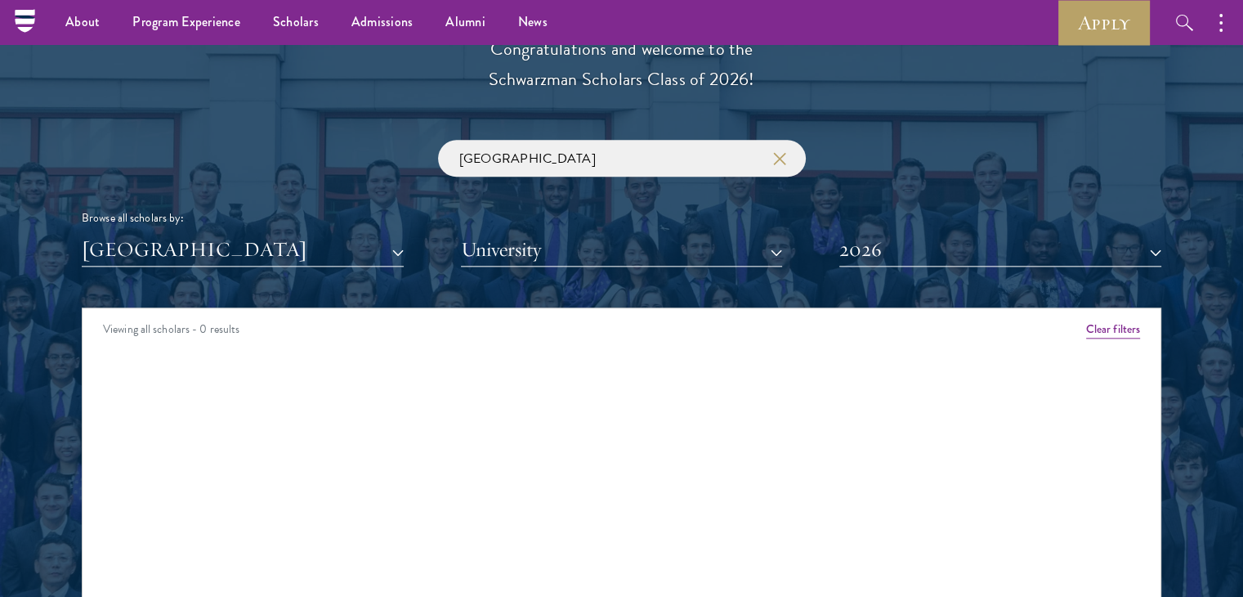
scroll to position [1847, 0]
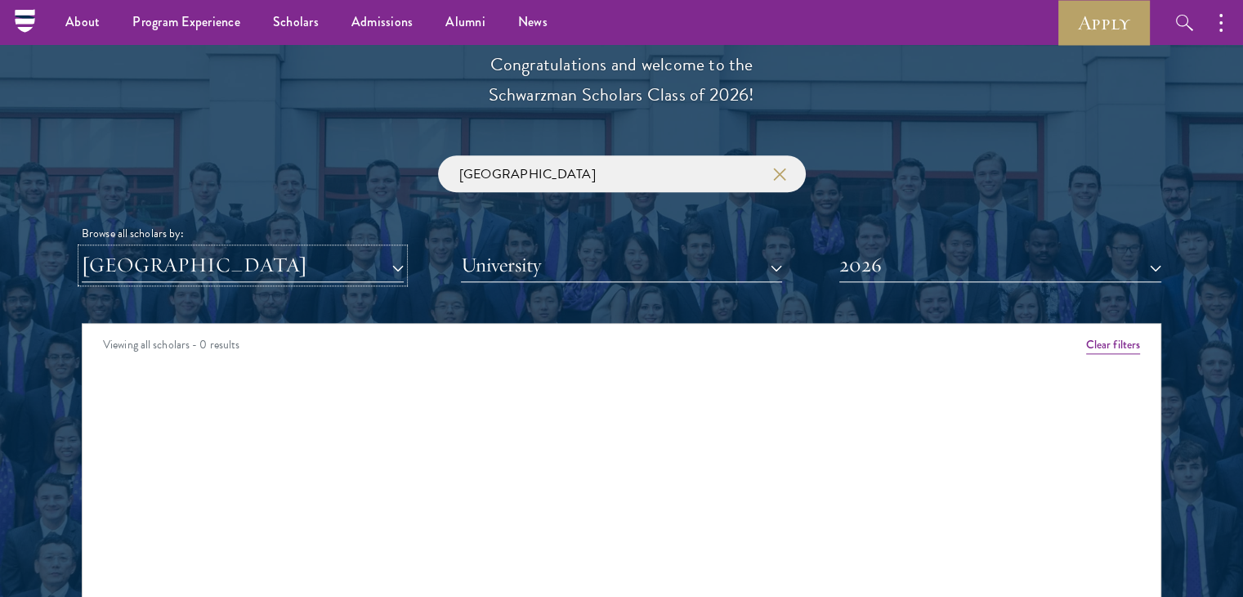
click at [376, 274] on button "[GEOGRAPHIC_DATA]" at bounding box center [243, 265] width 322 height 34
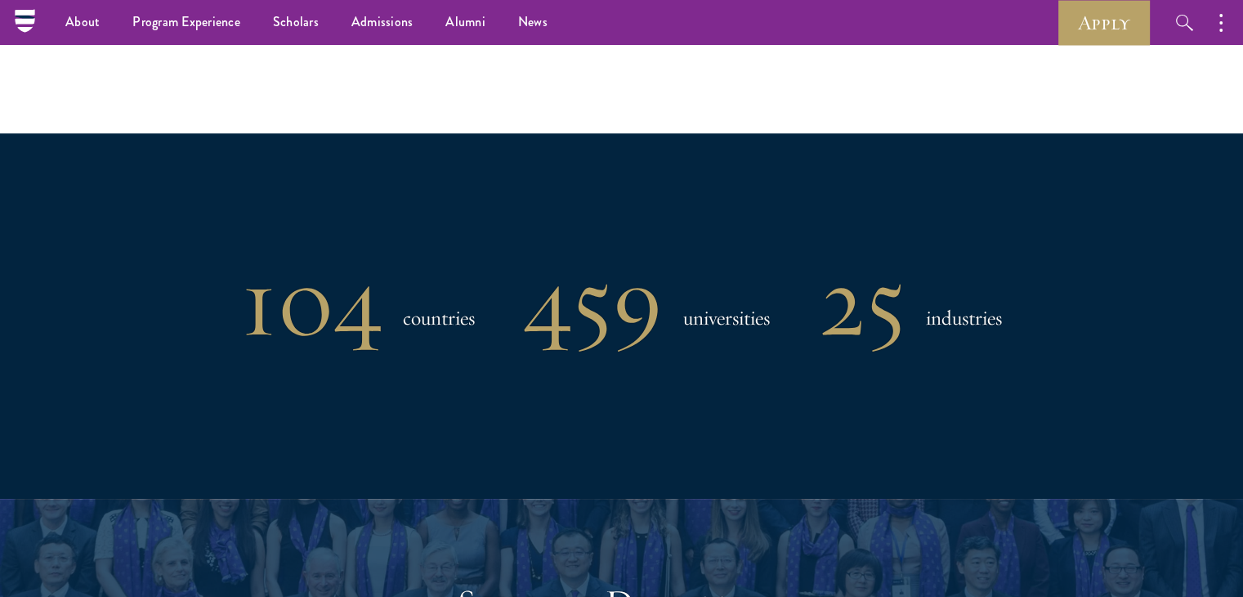
scroll to position [1216, 0]
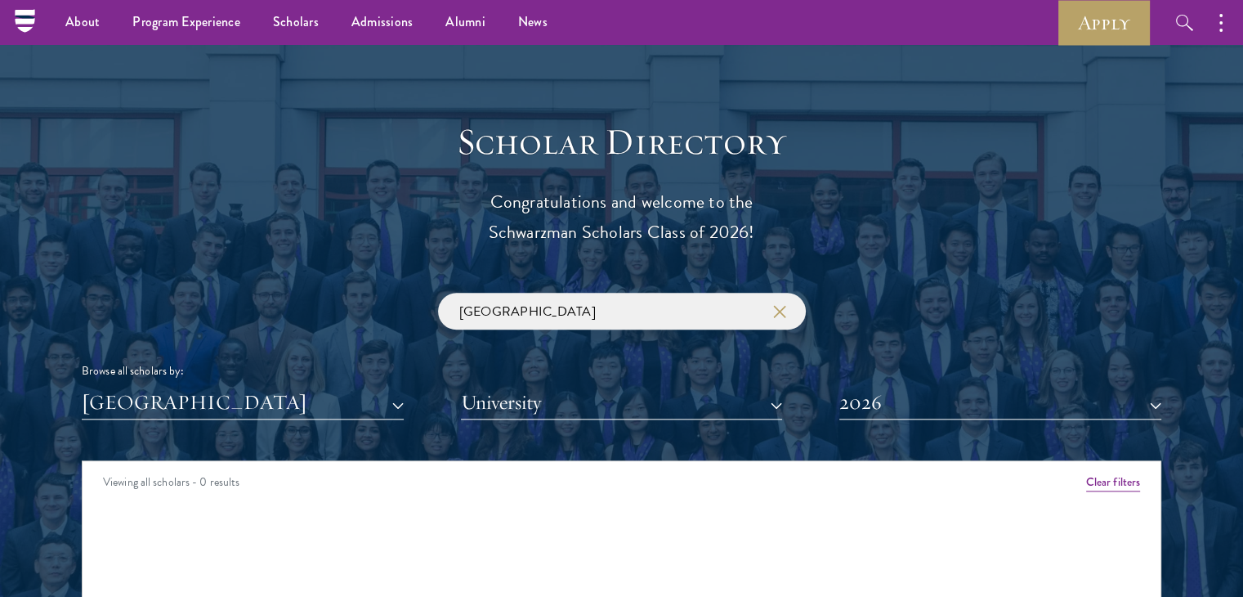
scroll to position [1696, 0]
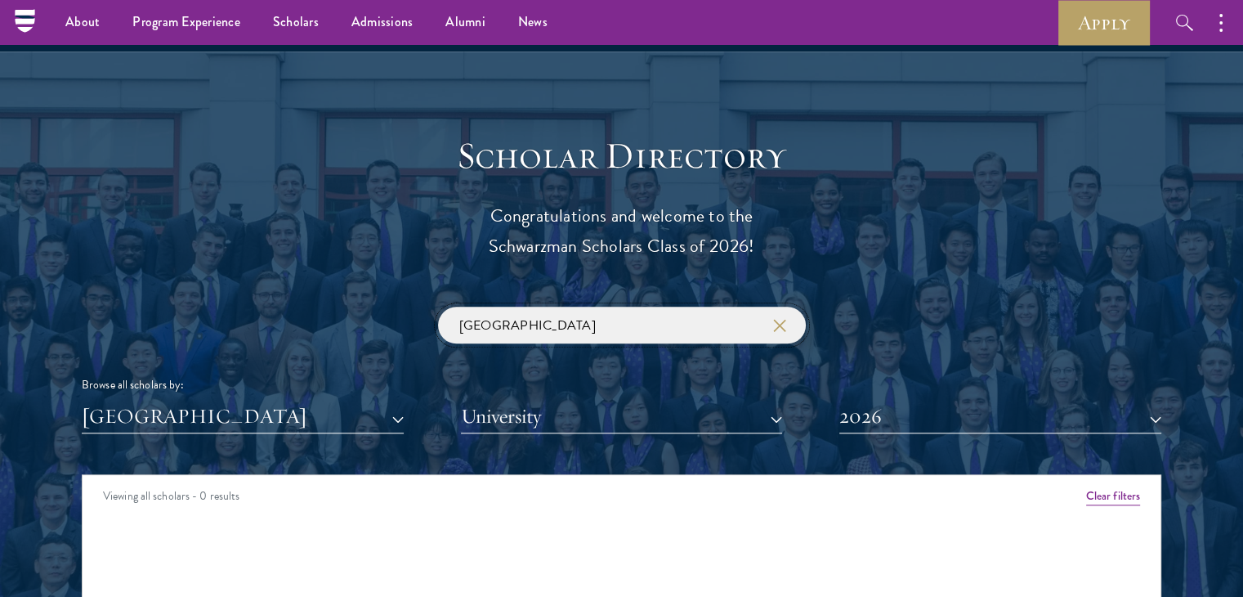
click at [579, 326] on input "[GEOGRAPHIC_DATA]" at bounding box center [622, 325] width 368 height 37
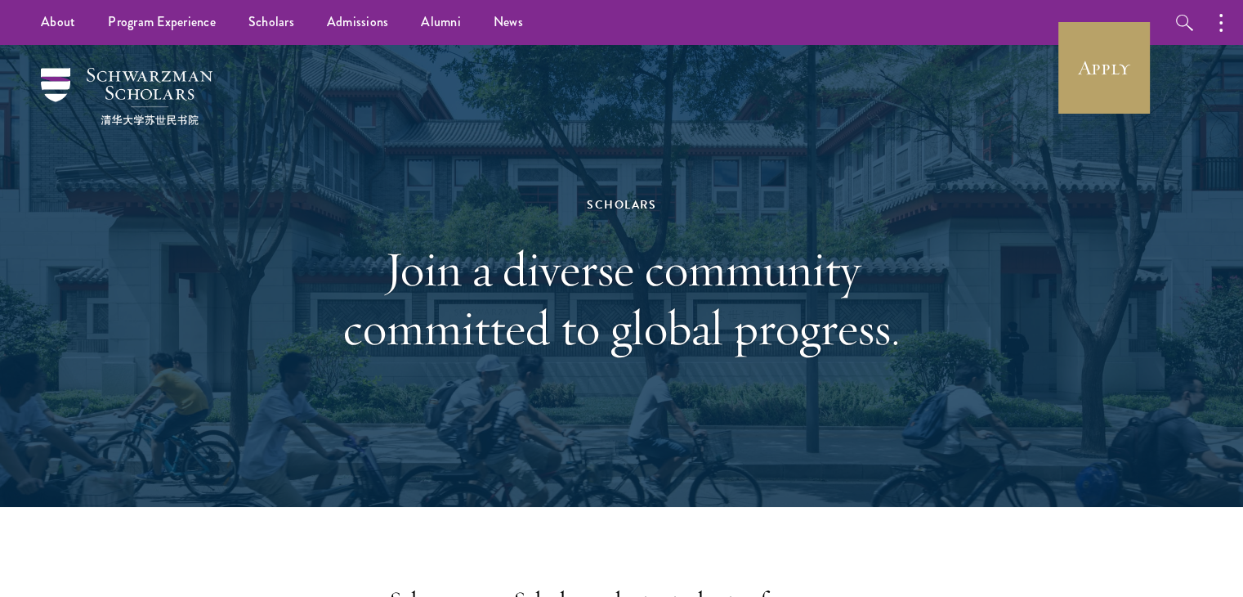
click at [637, 396] on div "Scholars Join a diverse community committed to global progress." at bounding box center [622, 276] width 564 height 326
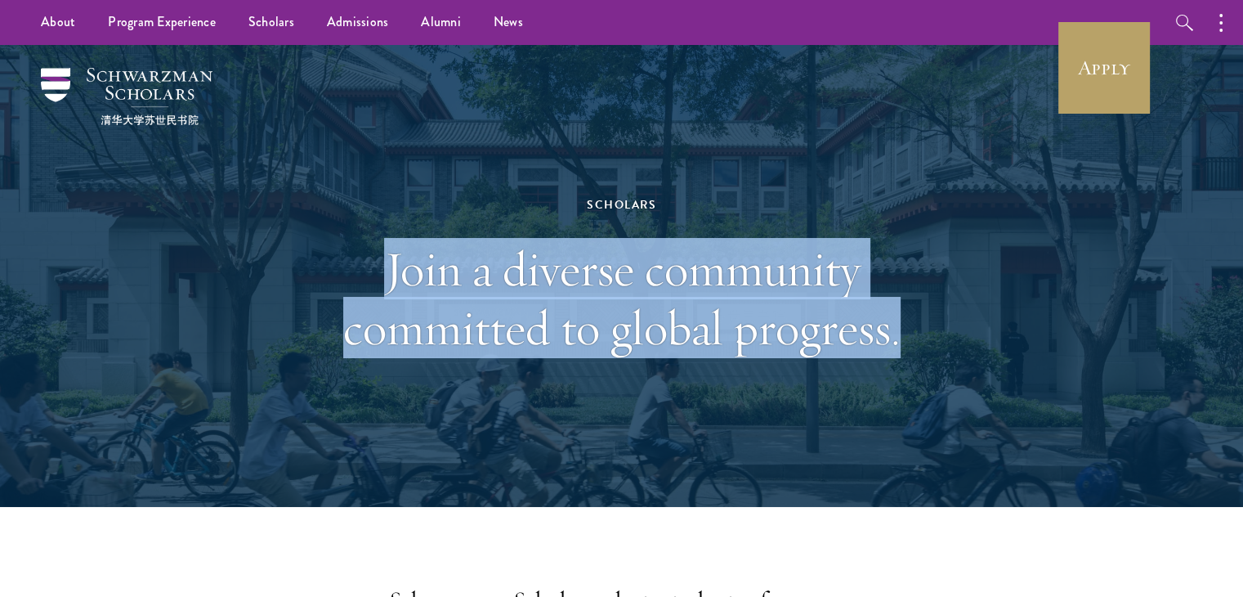
drag, startPoint x: 389, startPoint y: 260, endPoint x: 902, endPoint y: 328, distance: 517.0
click at [902, 328] on h1 "Join a diverse community committed to global progress." at bounding box center [622, 299] width 564 height 118
click at [917, 342] on div "Scholars Join a diverse community committed to global progress." at bounding box center [622, 276] width 1080 height 462
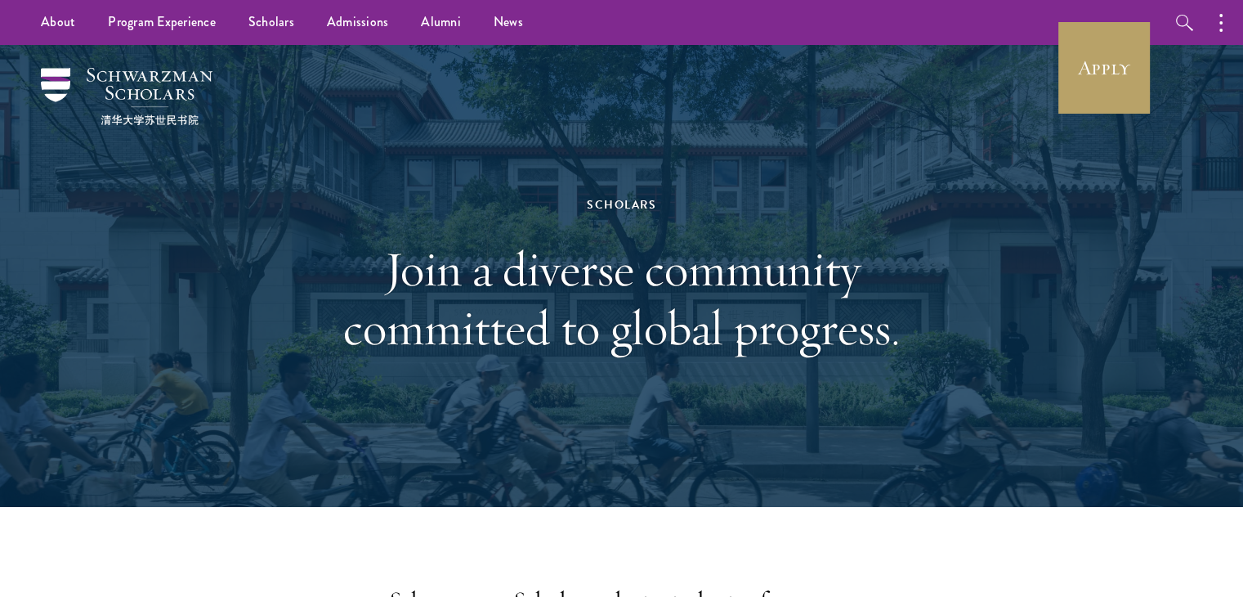
click at [624, 132] on div "Scholars Join a diverse community committed to global progress." at bounding box center [622, 276] width 564 height 326
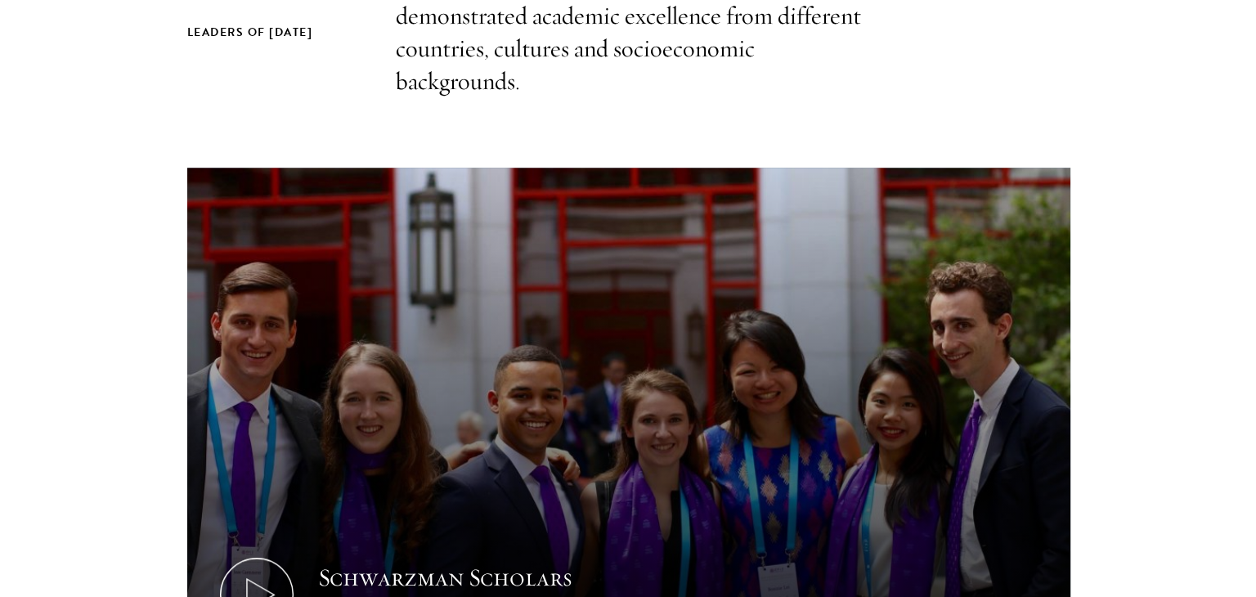
scroll to position [741, 0]
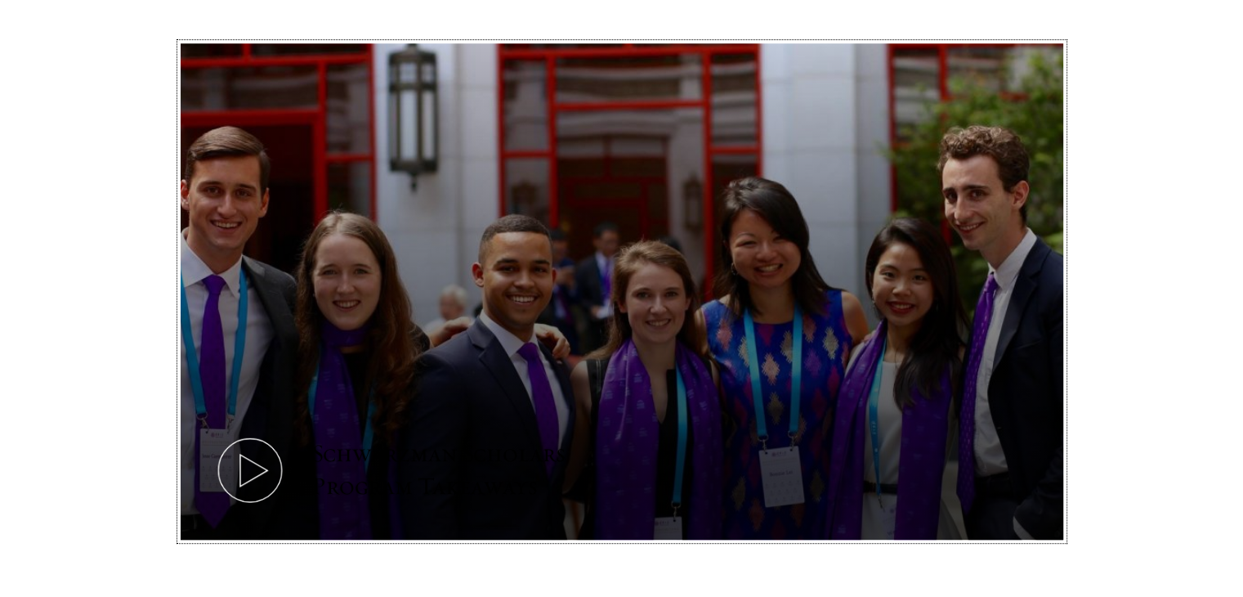
click at [257, 478] on icon at bounding box center [250, 470] width 74 height 74
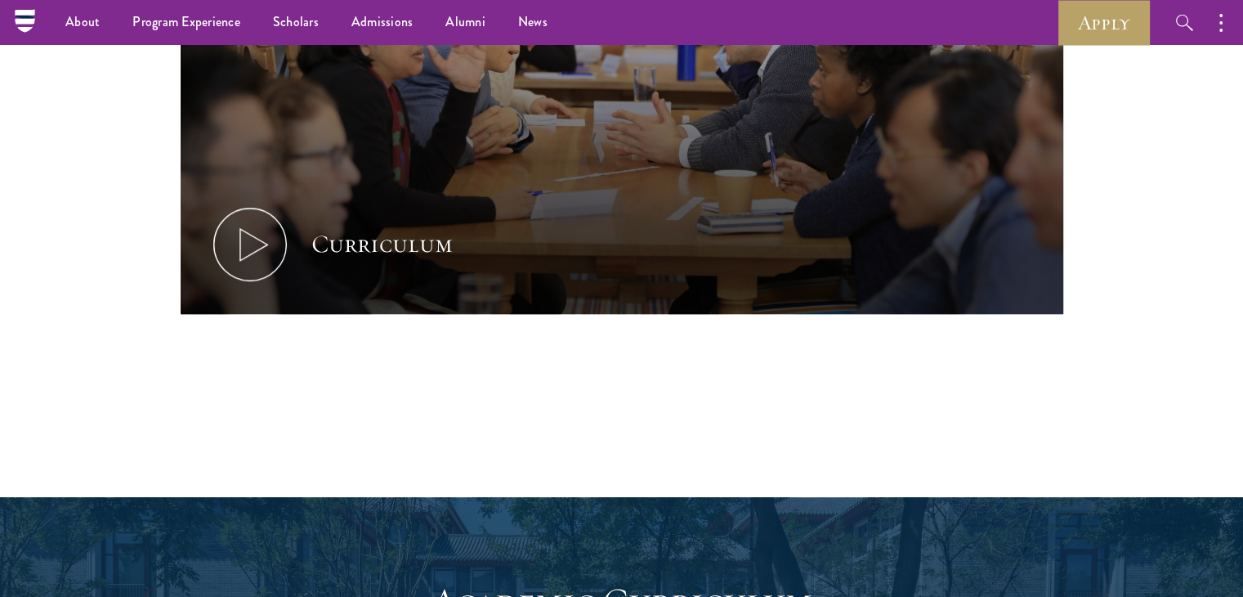
scroll to position [719, 0]
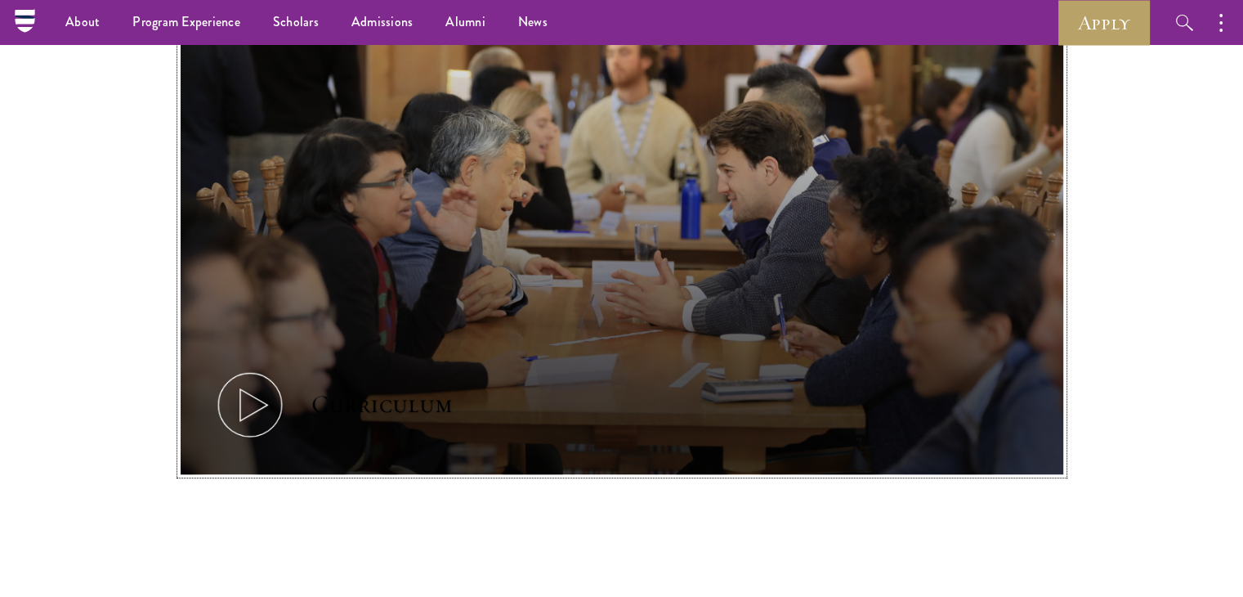
click at [269, 401] on icon at bounding box center [250, 405] width 74 height 74
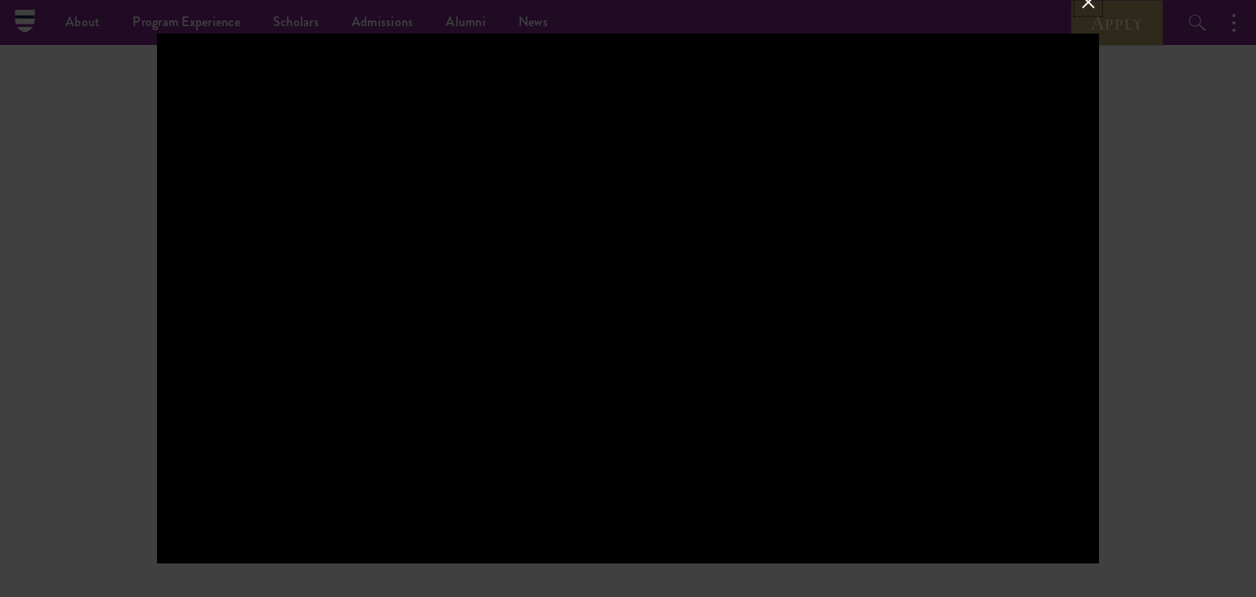
click at [1088, 1] on button at bounding box center [1087, 2] width 21 height 21
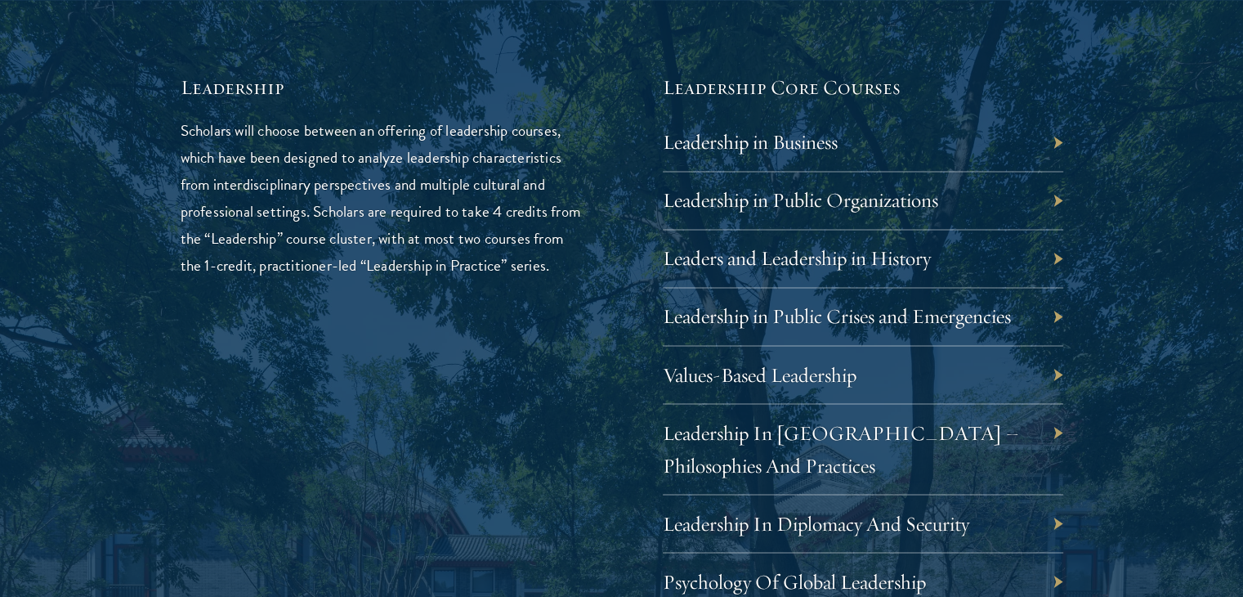
scroll to position [2782, 0]
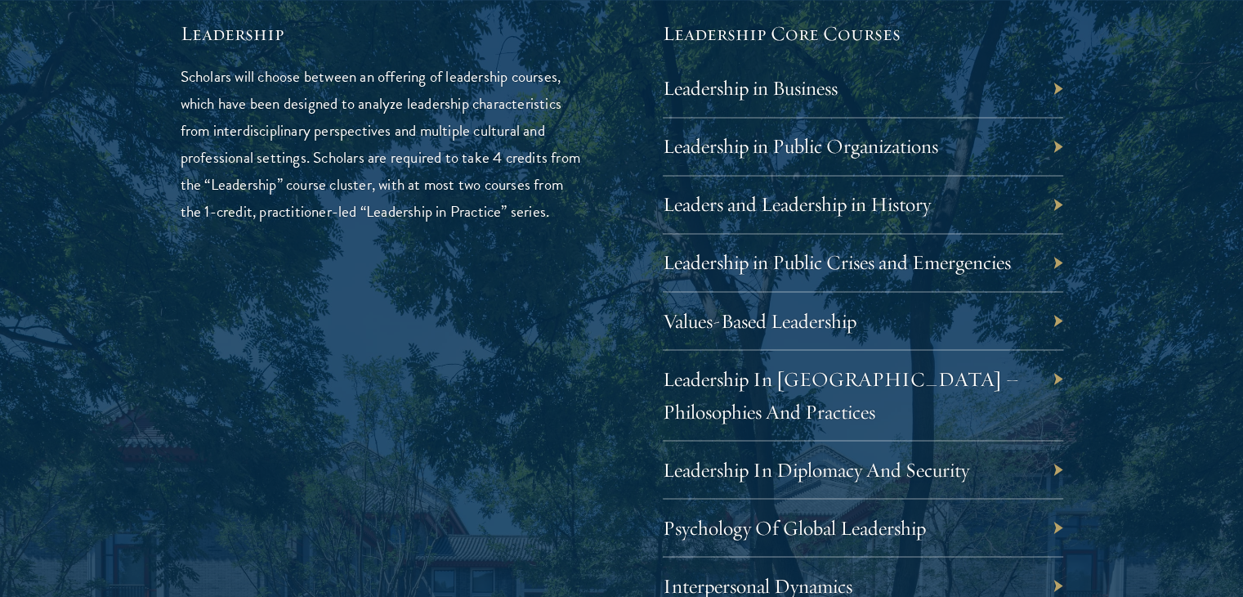
drag, startPoint x: 769, startPoint y: 278, endPoint x: 594, endPoint y: 339, distance: 185.4
click at [594, 339] on div "Leadership Scholars will choose between an offering of leadership courses, whic…" at bounding box center [622, 556] width 883 height 1072
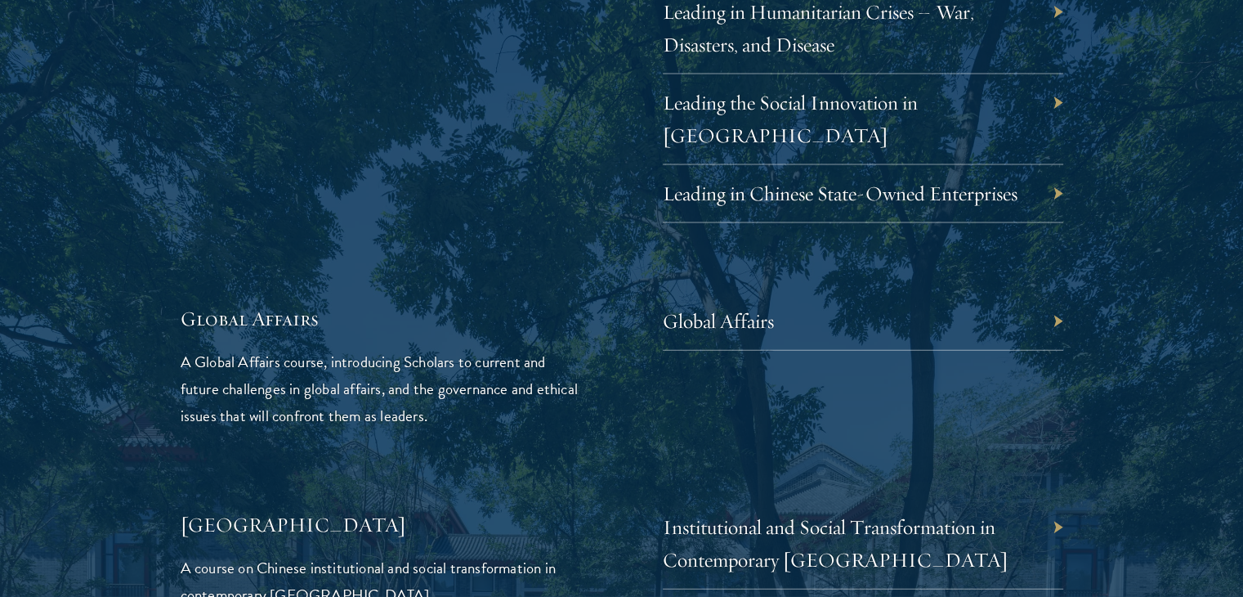
scroll to position [3651, 0]
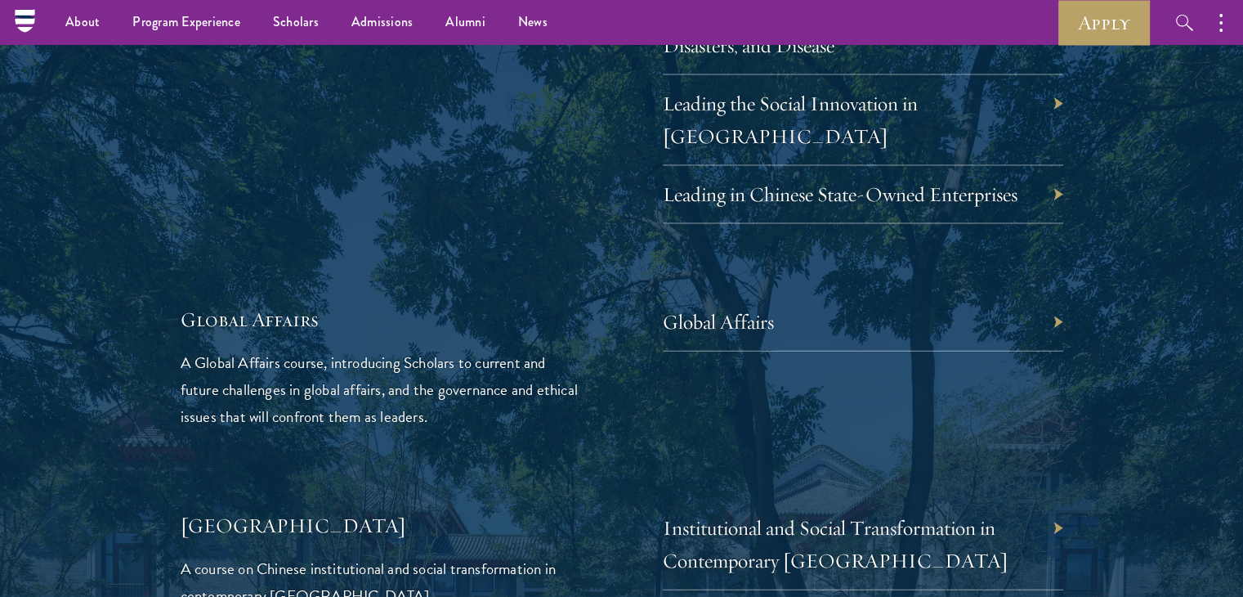
click at [1059, 293] on div "Global Affairs" at bounding box center [863, 322] width 401 height 58
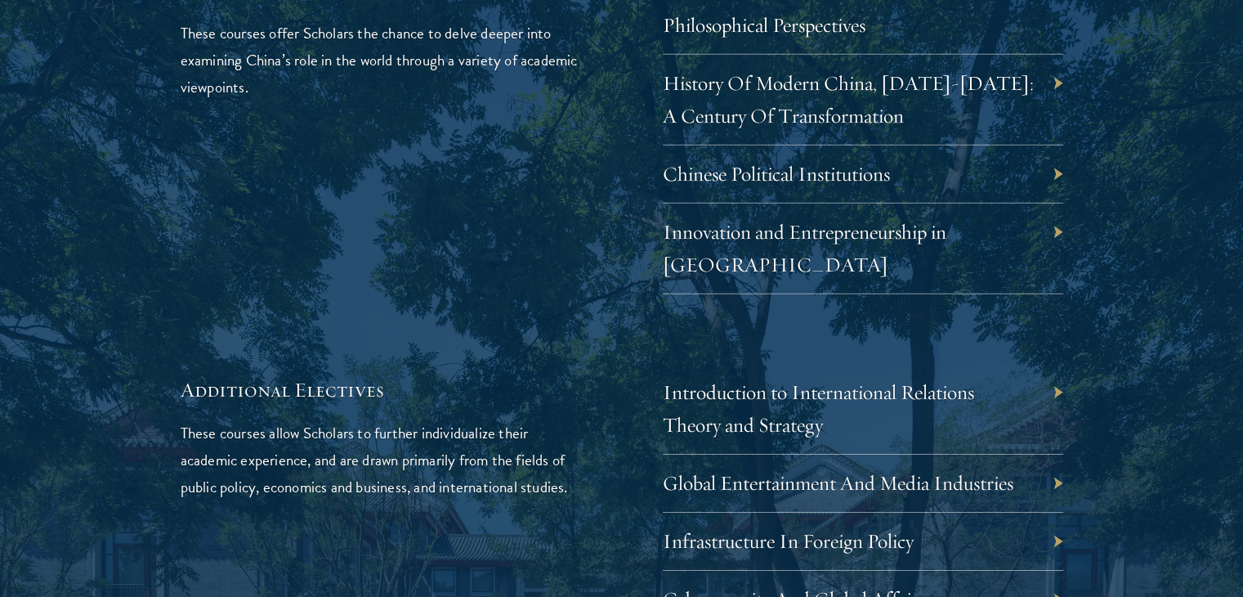
scroll to position [5055, 0]
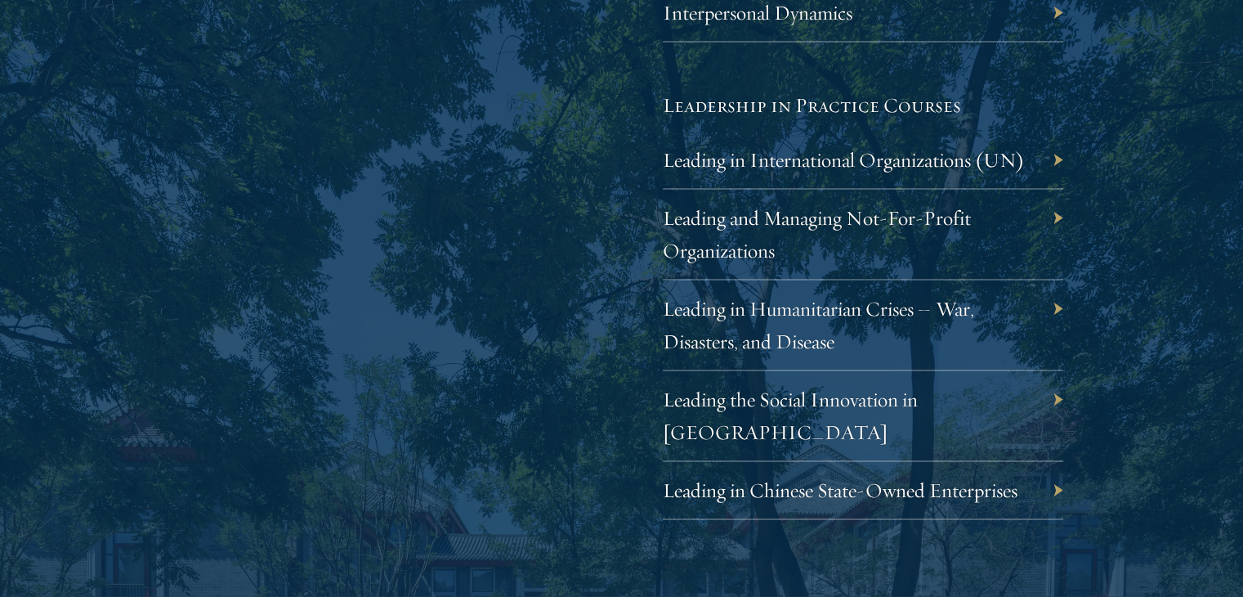
scroll to position [3379, 0]
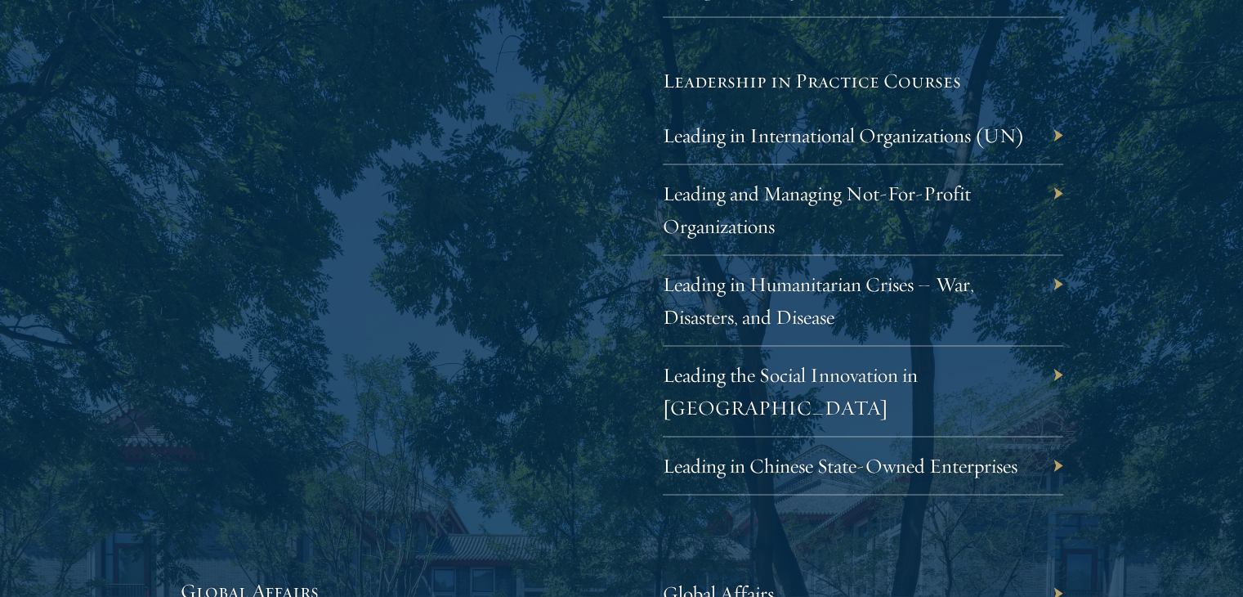
drag, startPoint x: 983, startPoint y: 191, endPoint x: 611, endPoint y: 387, distance: 420.5
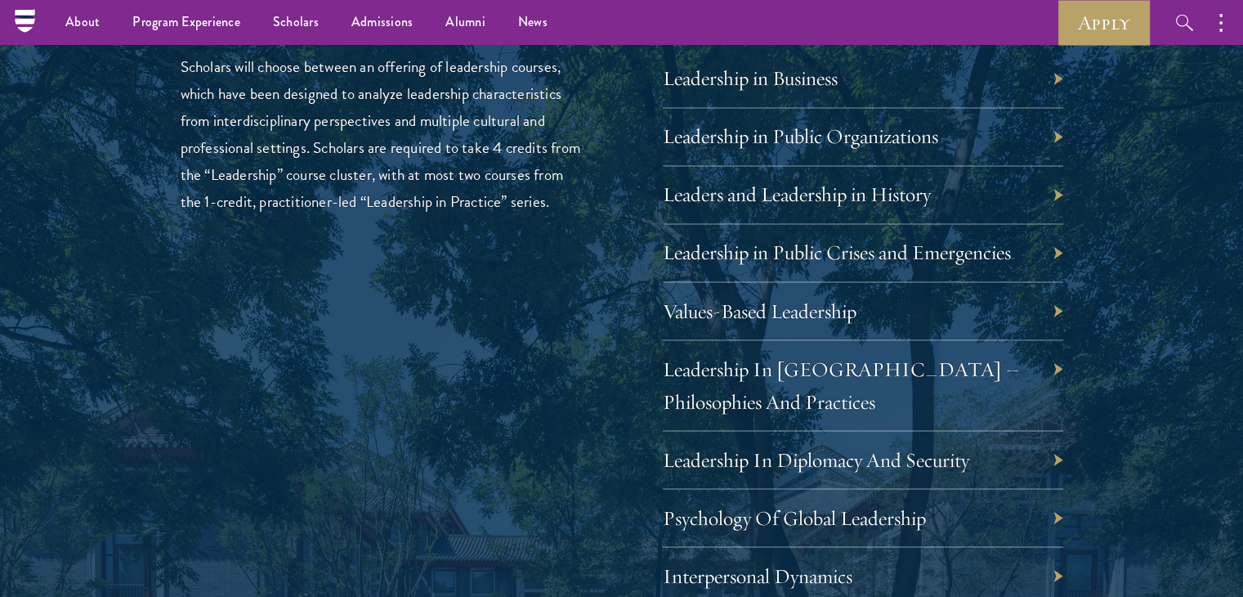
scroll to position [2785, 0]
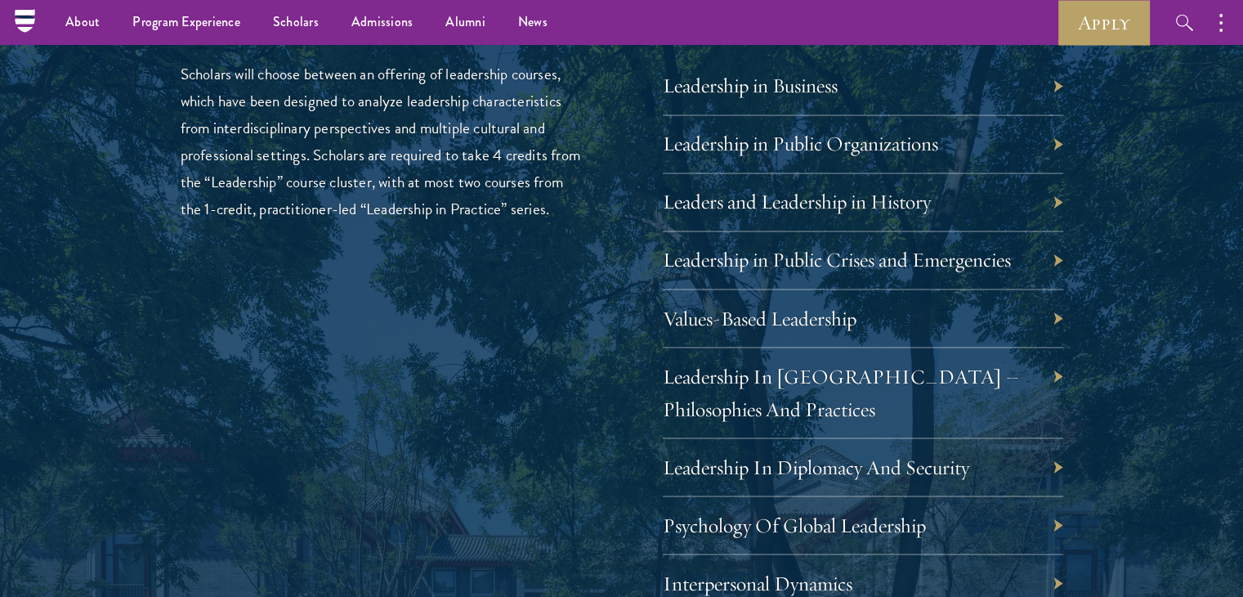
click at [253, 380] on div "Leadership Scholars will choose between an offering of leadership courses, whic…" at bounding box center [381, 553] width 401 height 1072
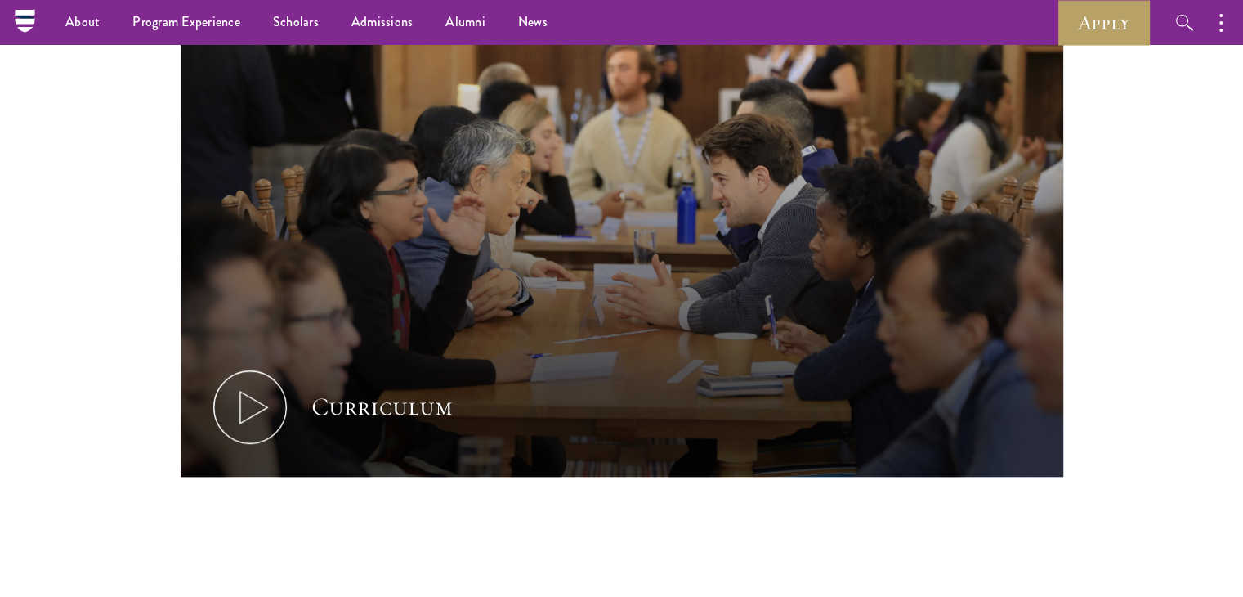
scroll to position [0, 0]
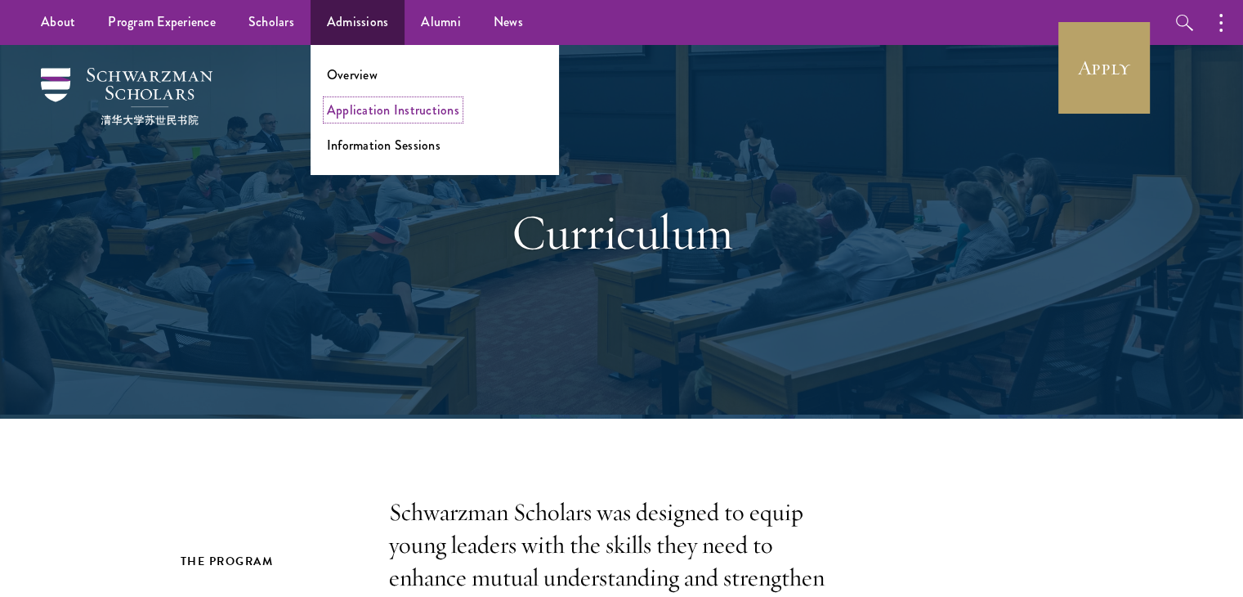
click at [369, 107] on link "Application Instructions" at bounding box center [393, 110] width 132 height 19
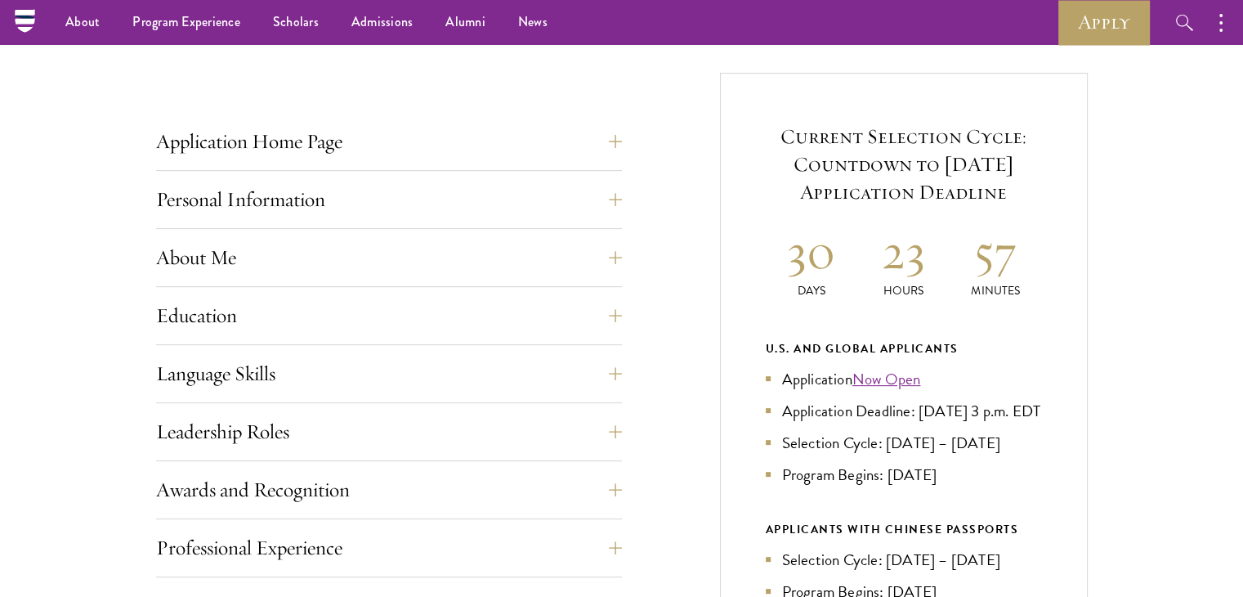
scroll to position [589, 0]
click at [613, 137] on button "Application Home Page" at bounding box center [401, 141] width 466 height 39
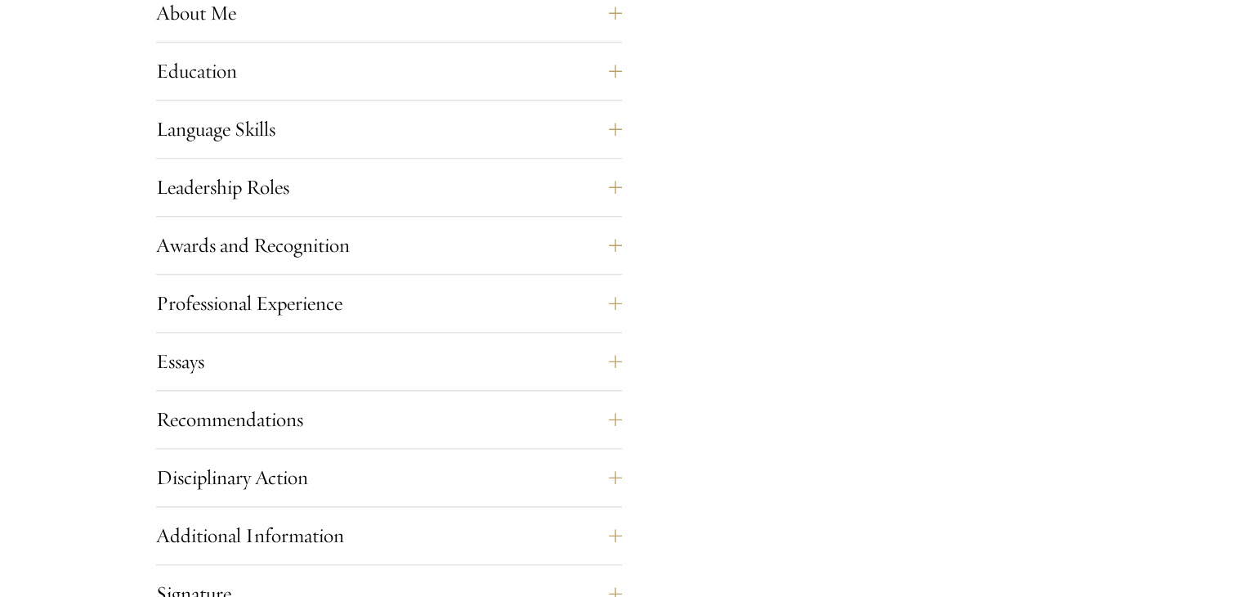
scroll to position [1563, 0]
click at [611, 350] on button "Essays" at bounding box center [401, 361] width 466 height 39
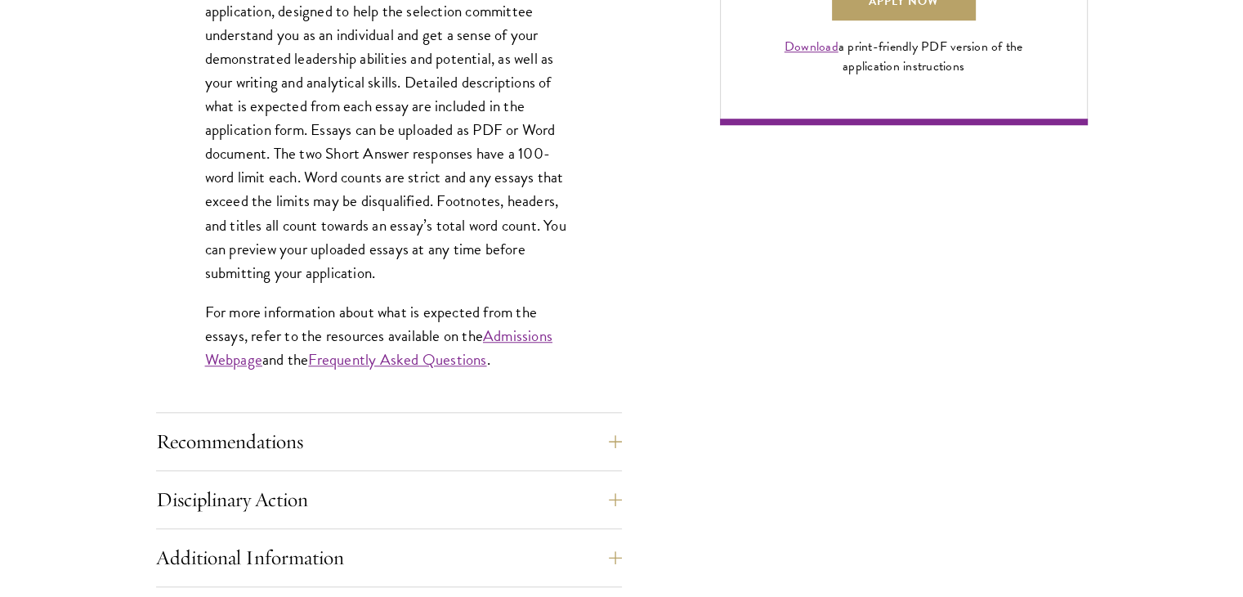
scroll to position [1404, 0]
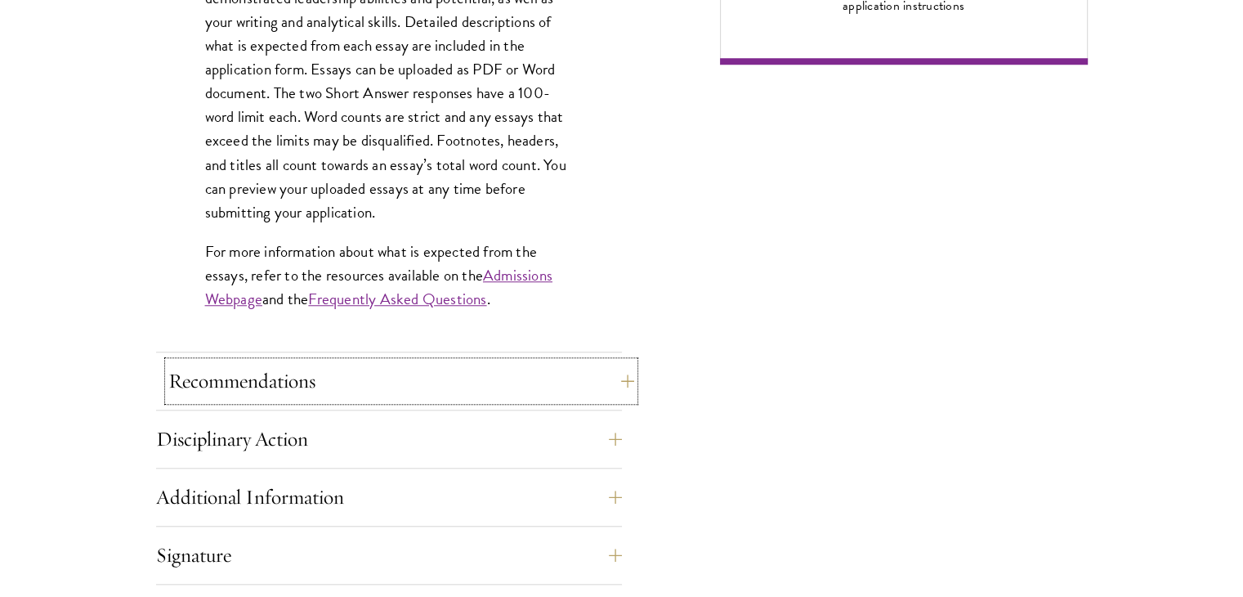
click at [607, 387] on button "Recommendations" at bounding box center [401, 380] width 466 height 39
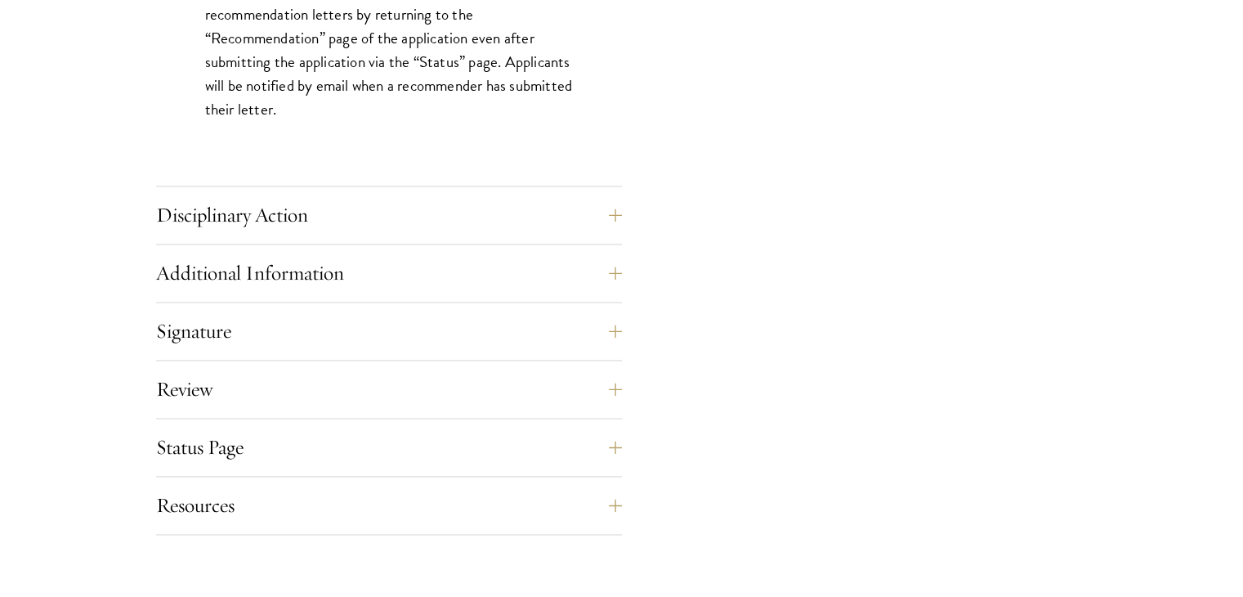
scroll to position [2435, 0]
click at [627, 209] on button "Disciplinary Action" at bounding box center [401, 214] width 466 height 39
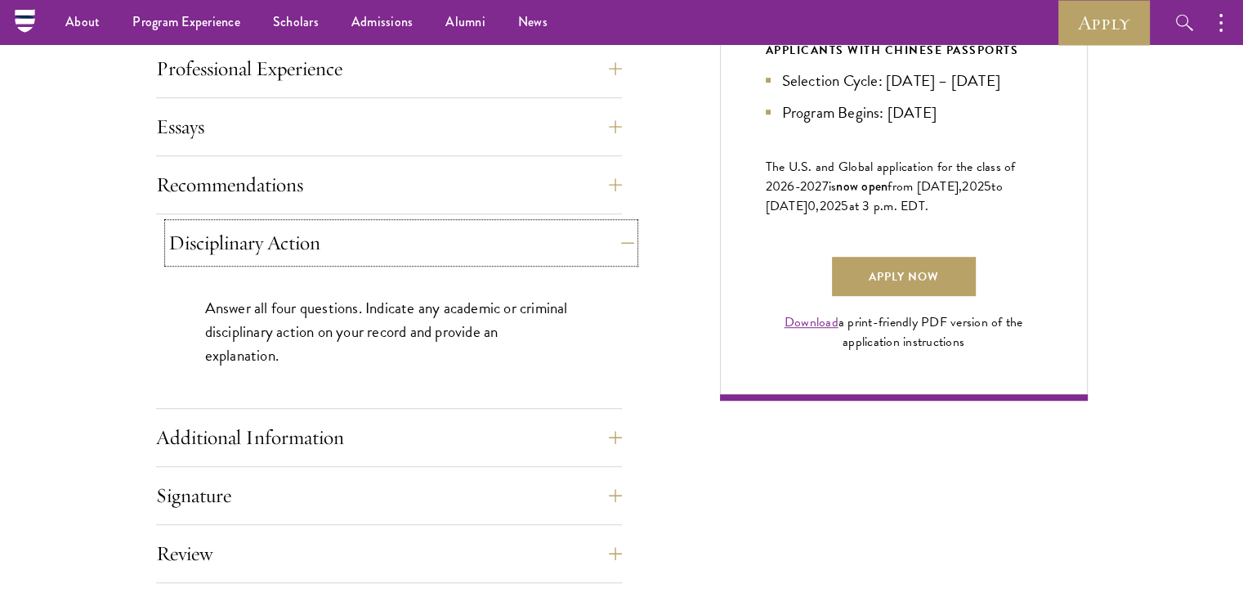
scroll to position [1066, 0]
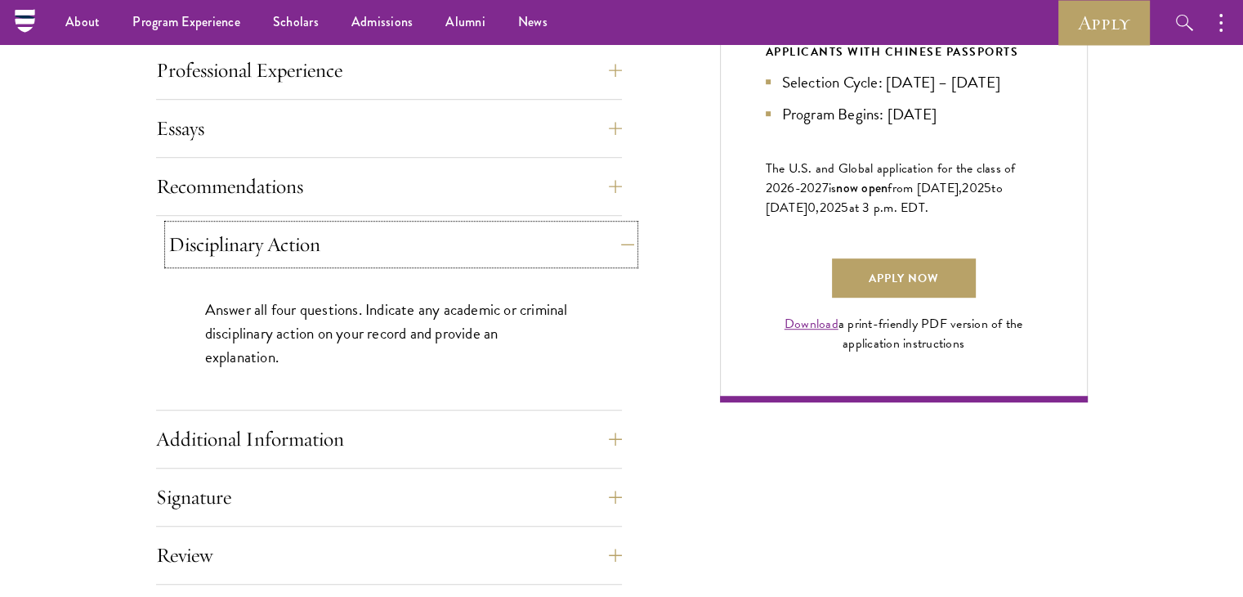
click at [618, 249] on button "Disciplinary Action" at bounding box center [401, 244] width 466 height 39
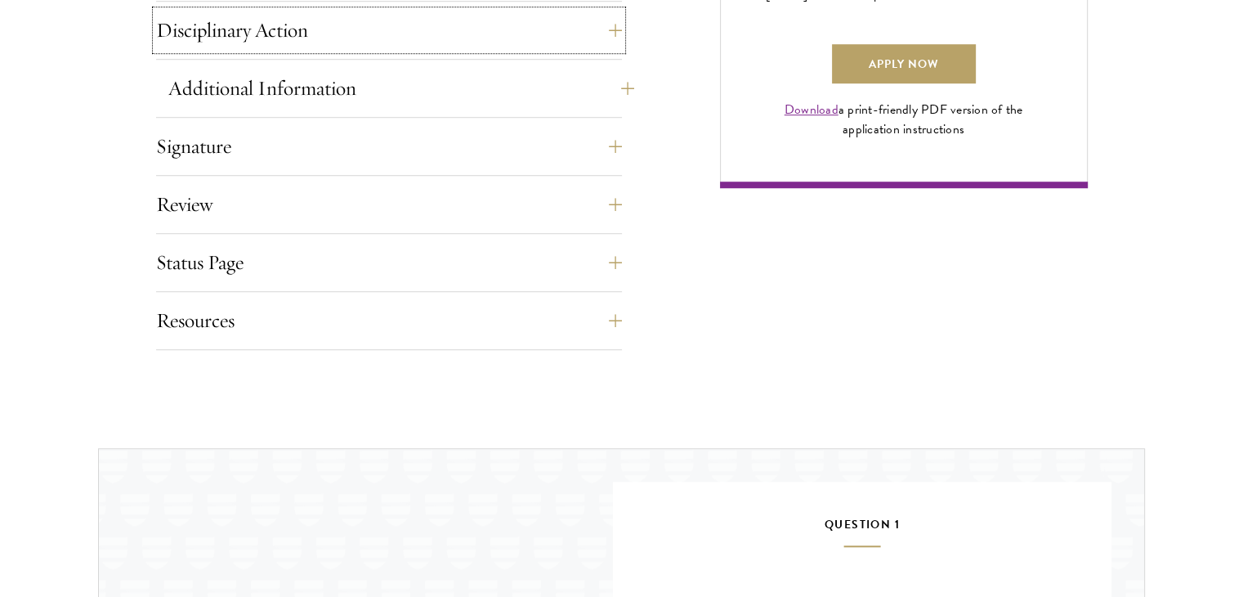
scroll to position [1283, 0]
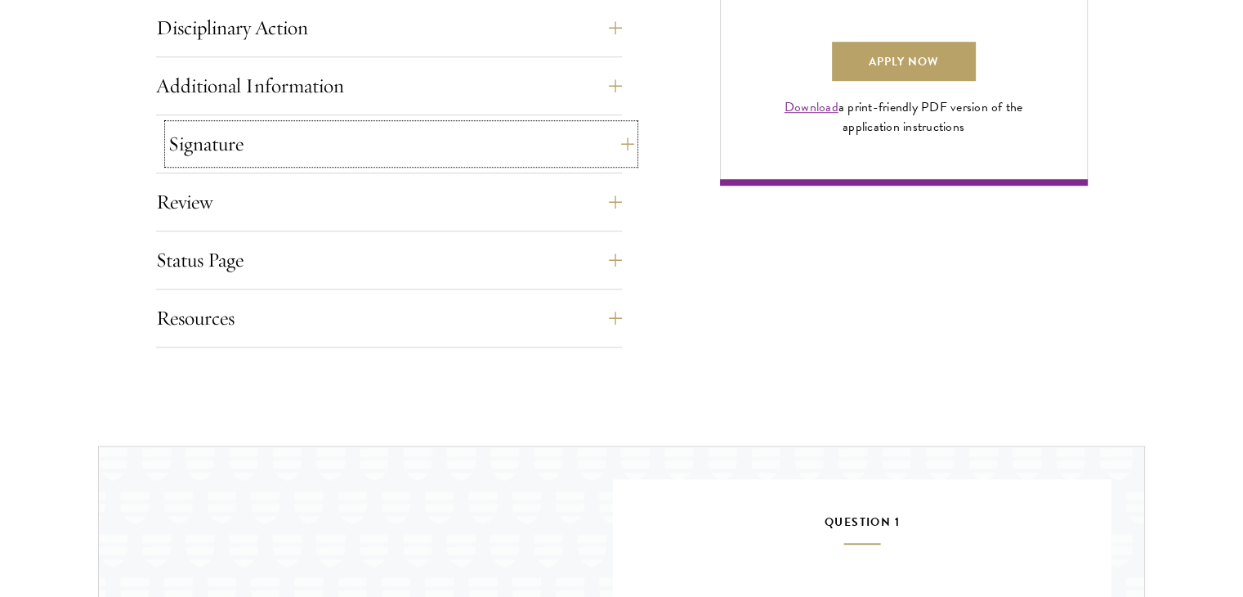
click at [617, 148] on button "Signature" at bounding box center [401, 143] width 466 height 39
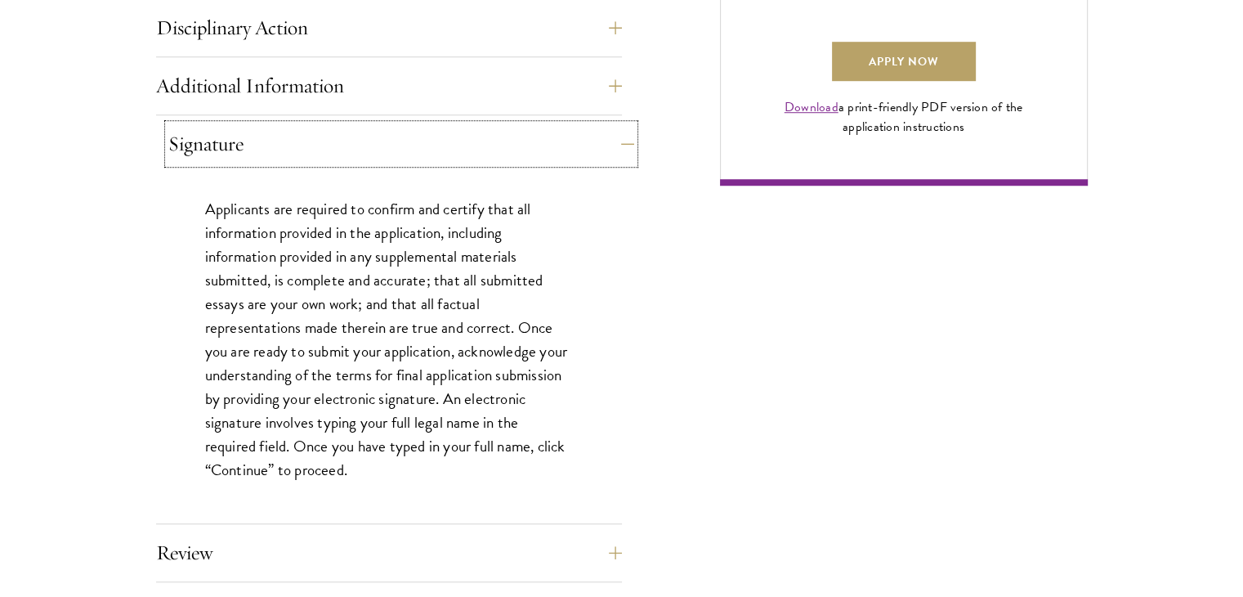
click at [621, 148] on button "Signature" at bounding box center [401, 143] width 466 height 39
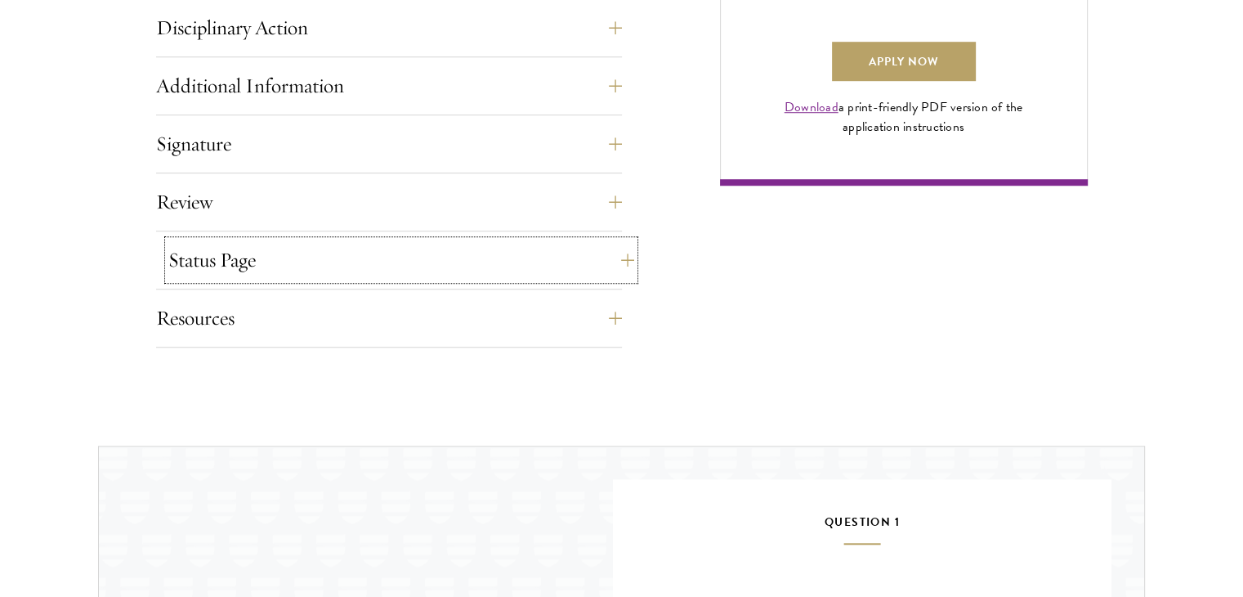
click at [571, 245] on button "Status Page" at bounding box center [401, 259] width 466 height 39
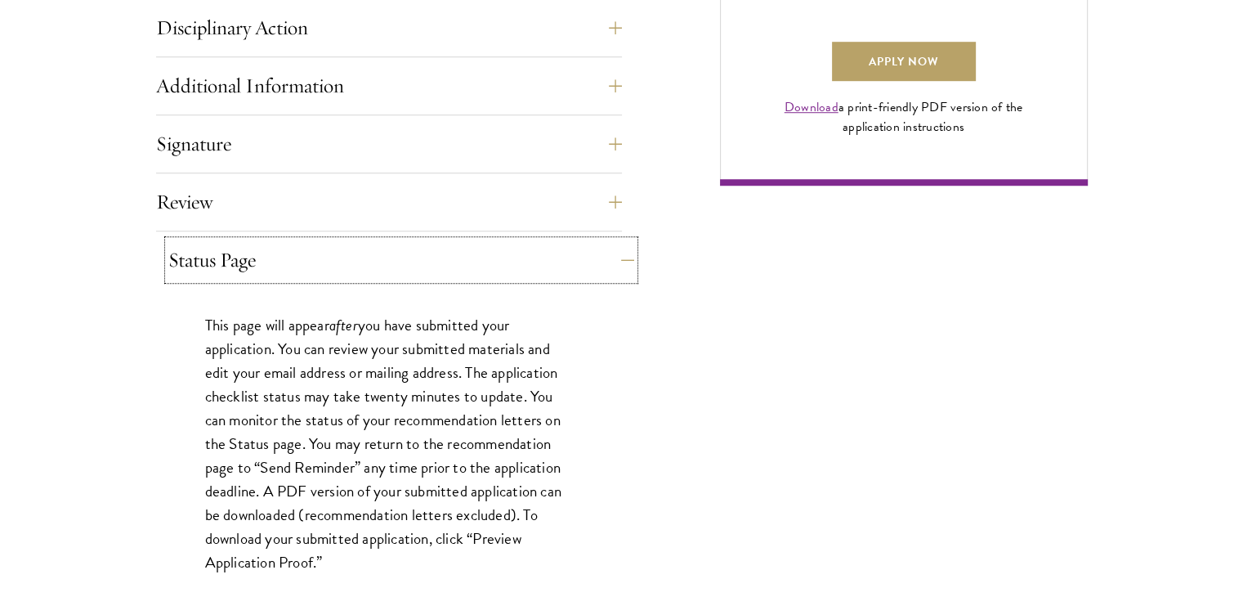
click at [571, 245] on button "Status Page" at bounding box center [401, 259] width 466 height 39
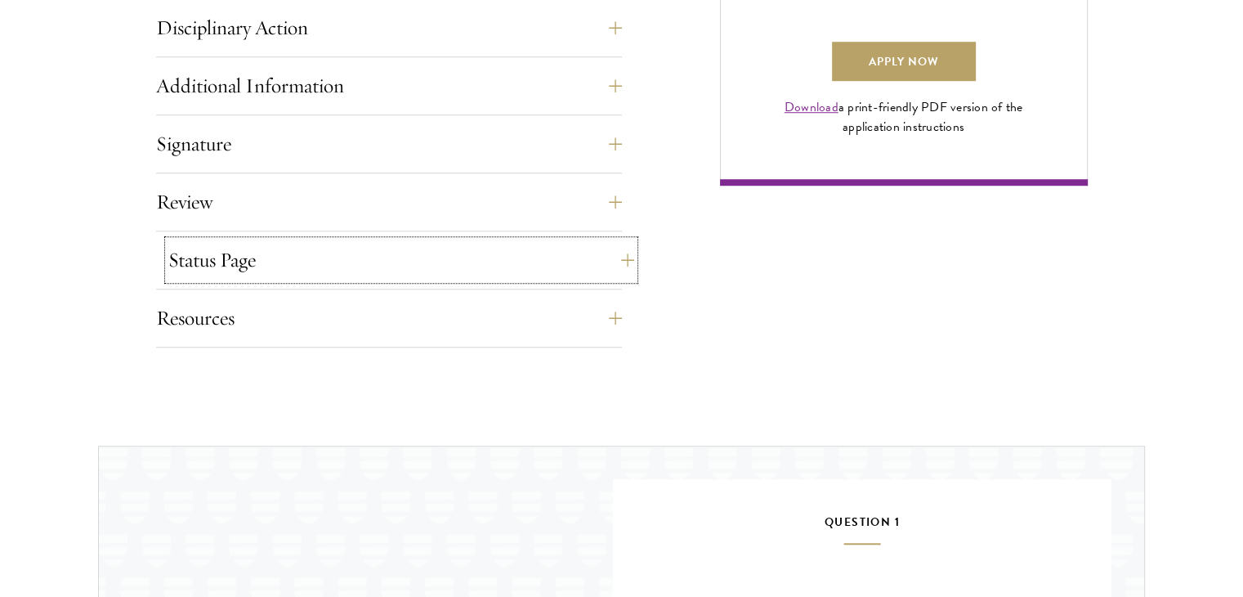
click at [571, 245] on button "Status Page" at bounding box center [401, 259] width 466 height 39
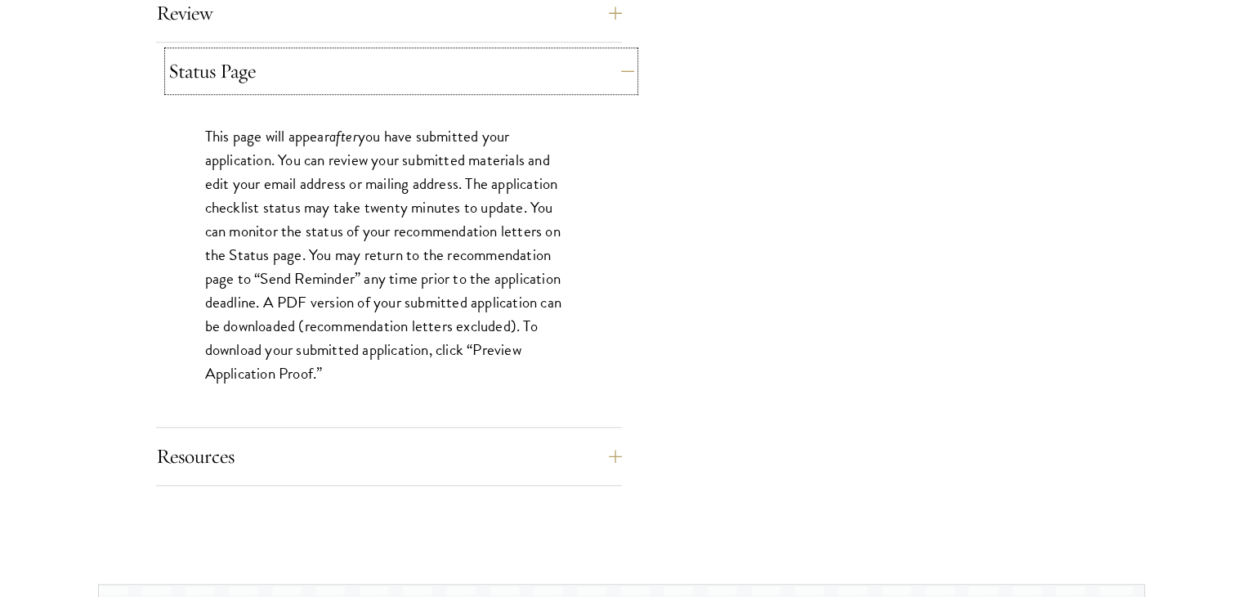
scroll to position [1472, 0]
click at [610, 63] on button "Status Page" at bounding box center [401, 70] width 466 height 39
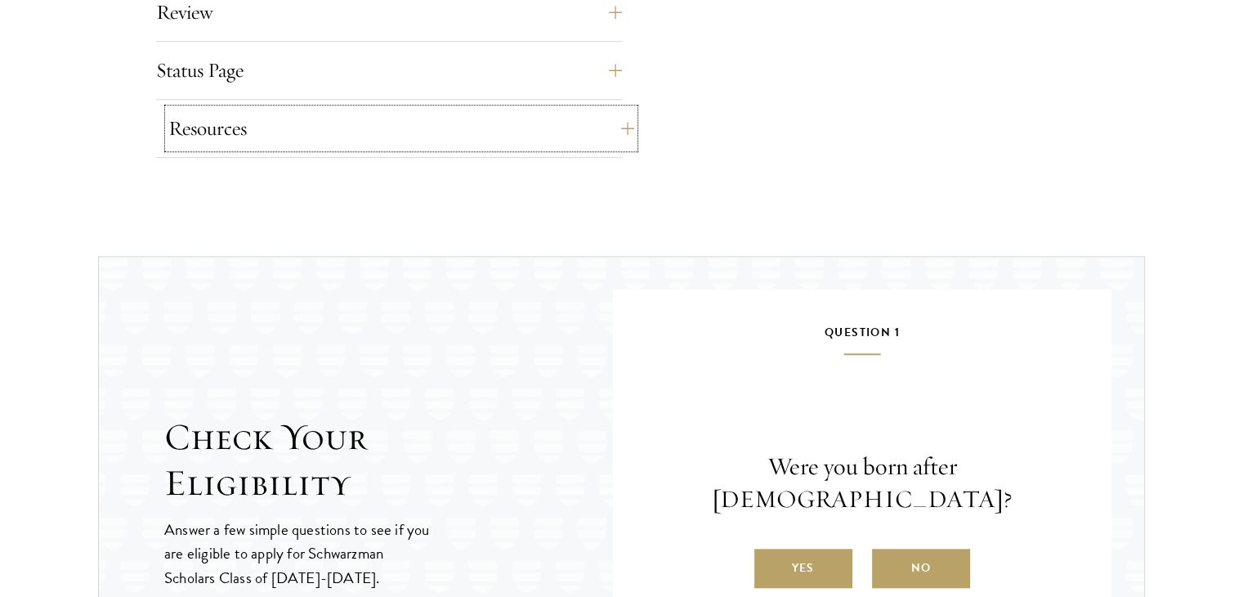
click at [617, 123] on button "Resources" at bounding box center [401, 128] width 466 height 39
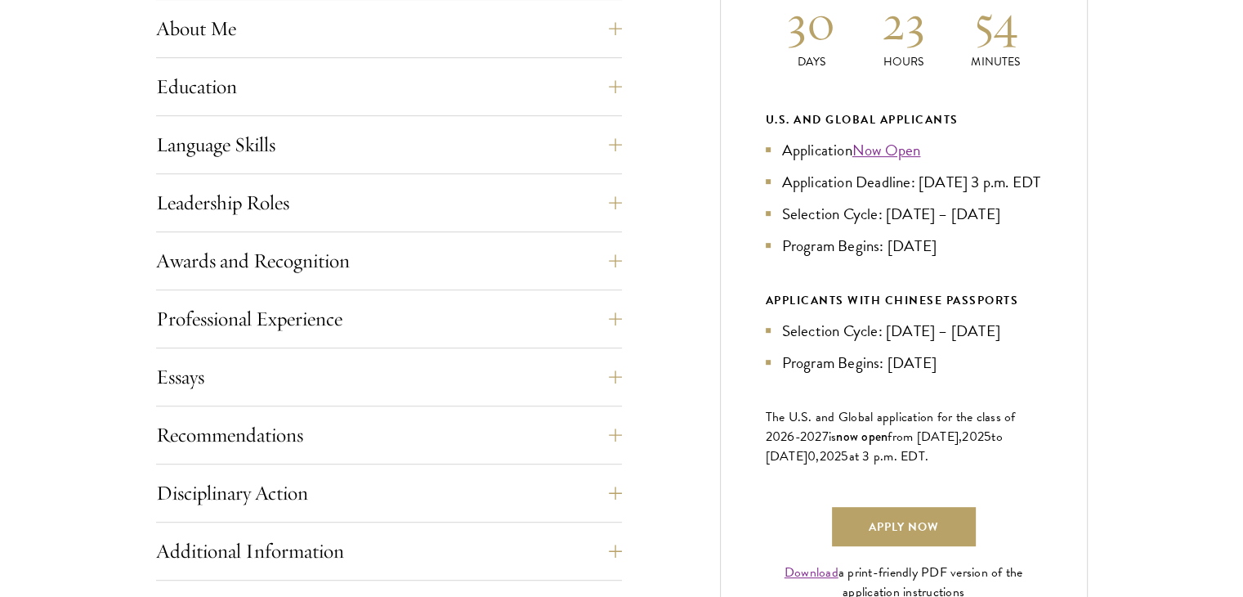
scroll to position [884, 0]
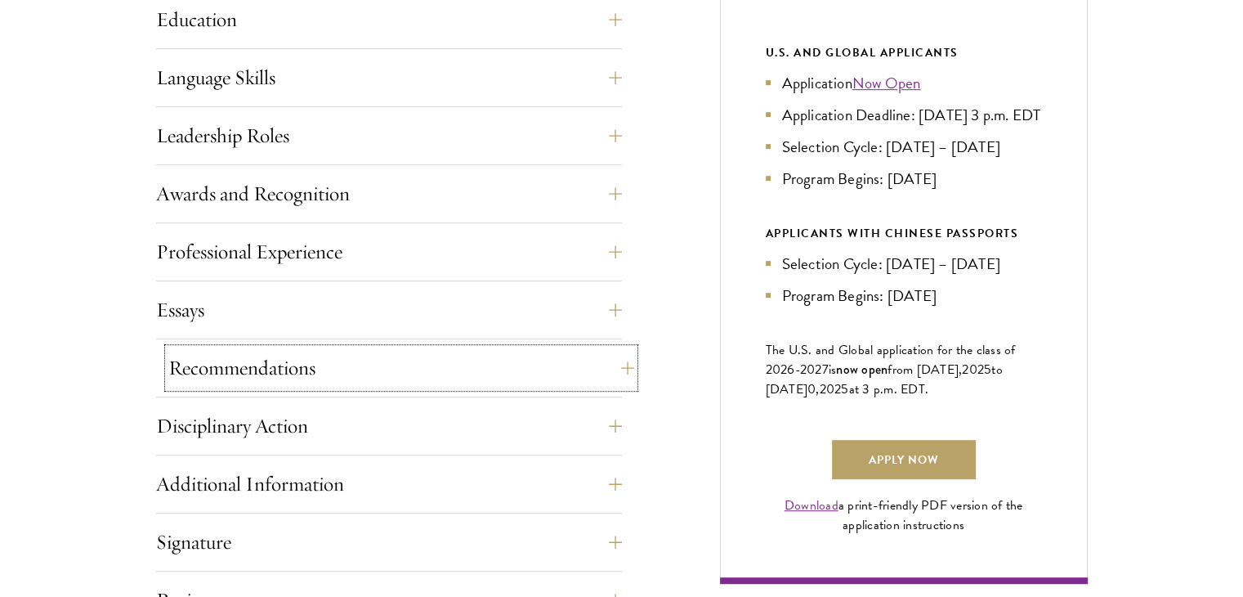
click at [518, 365] on button "Recommendations" at bounding box center [401, 367] width 466 height 39
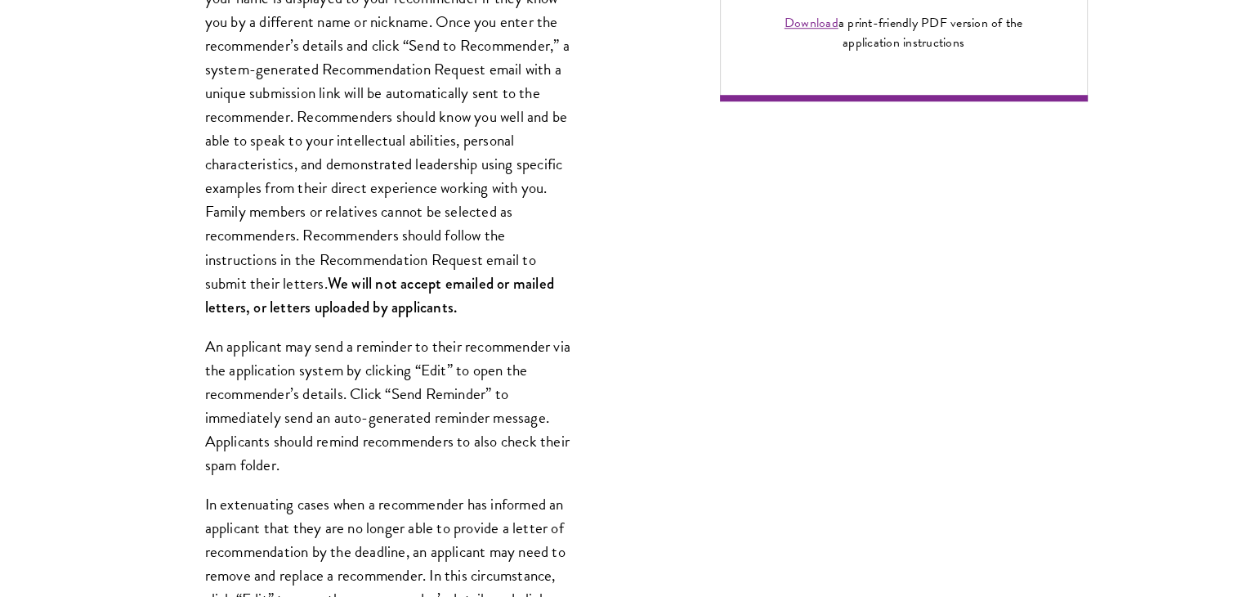
scroll to position [1475, 0]
